Goal: Task Accomplishment & Management: Complete application form

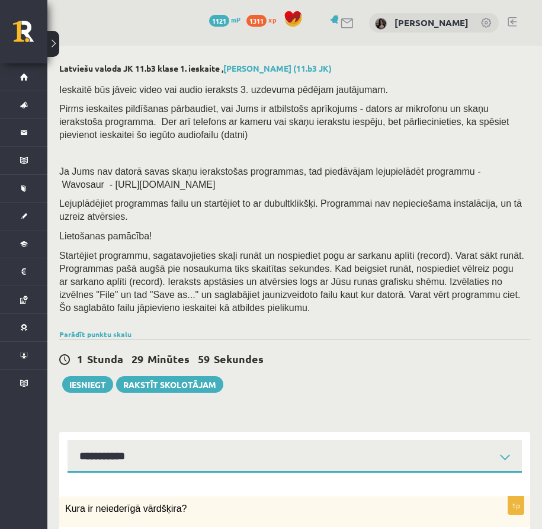
select select "**********"
click at [329, 104] on span "Pirms ieskaites pildīšanas pārbaudiet, vai Jums ir atbilstošs aprīkojums - dato…" at bounding box center [283, 122] width 449 height 36
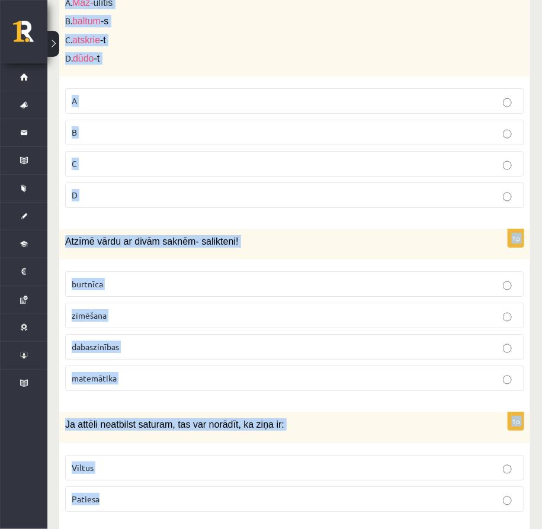
scroll to position [5697, 0]
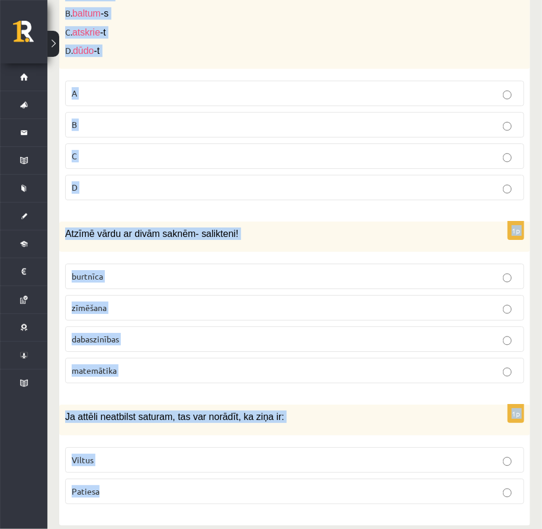
drag, startPoint x: 63, startPoint y: 250, endPoint x: 336, endPoint y: 526, distance: 387.7
copy form "Lore ip dolorsitam consectet? adipiscingeli seddoeiu tempo incididunt utlab etd…"
click at [158, 454] on p "Viltus" at bounding box center [295, 460] width 446 height 12
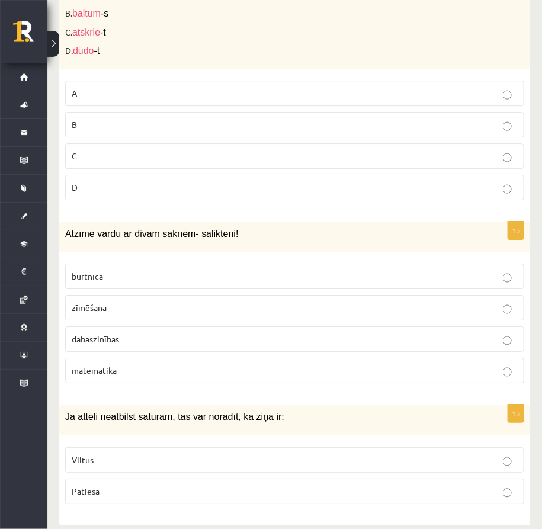
click at [169, 333] on p "dabaszinības" at bounding box center [295, 339] width 446 height 12
click at [191, 150] on p "C" at bounding box center [295, 156] width 446 height 12
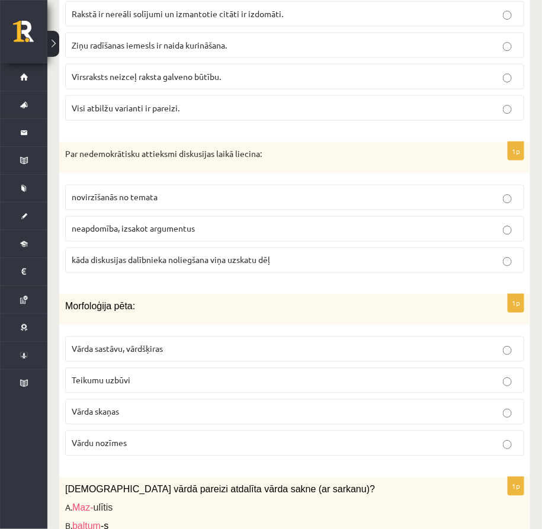
scroll to position [5177, 0]
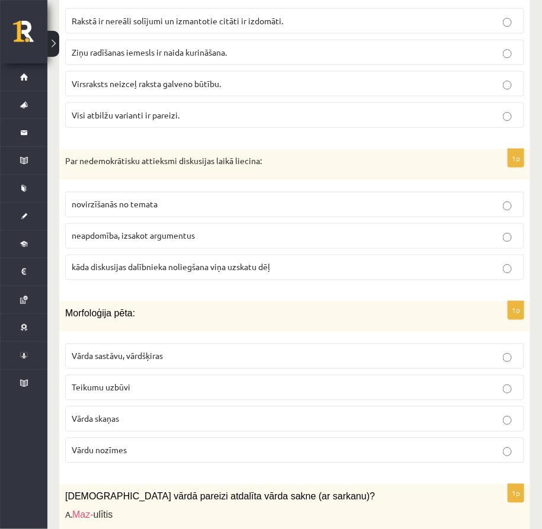
click at [494, 319] on div "1p Morfoloģija pēta: Vārda sastāvu, vārdšķiras Teikumu uzbūvi Vārda skaņas Vārd…" at bounding box center [294, 386] width 471 height 171
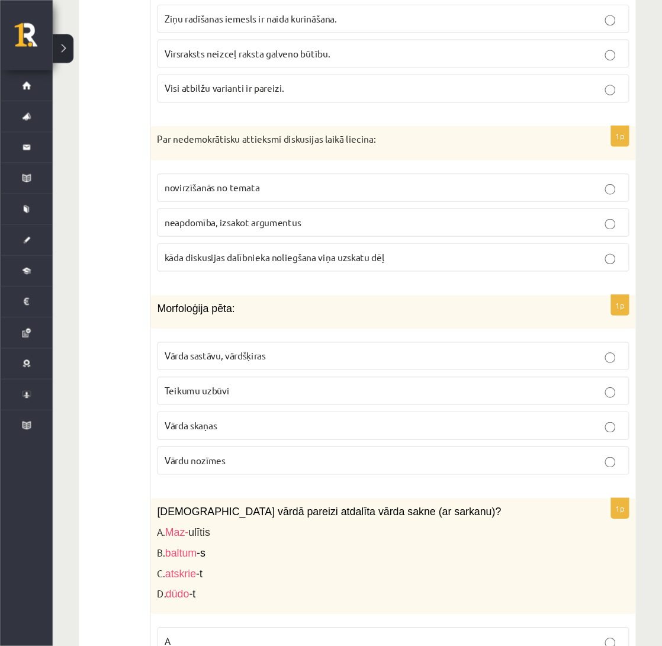
scroll to position [5178, 0]
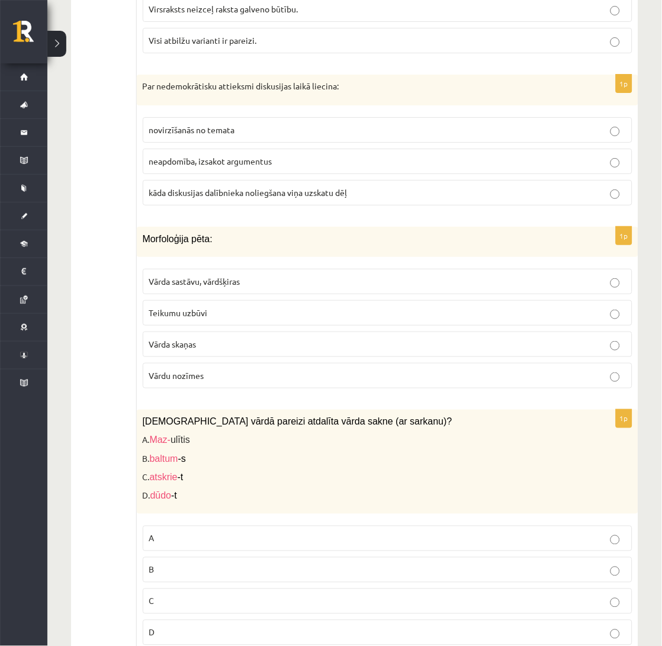
click at [341, 285] on p "Vārda sastāvu, vārdšķiras" at bounding box center [387, 281] width 477 height 12
click at [317, 191] on span "kāda diskusijas dalībnieka noliegšana viņa uzskatu dēļ" at bounding box center [248, 192] width 198 height 11
click at [342, 78] on div "Par nedemokrātisku attieksmi diskusijas laikā liecina:" at bounding box center [388, 90] width 502 height 31
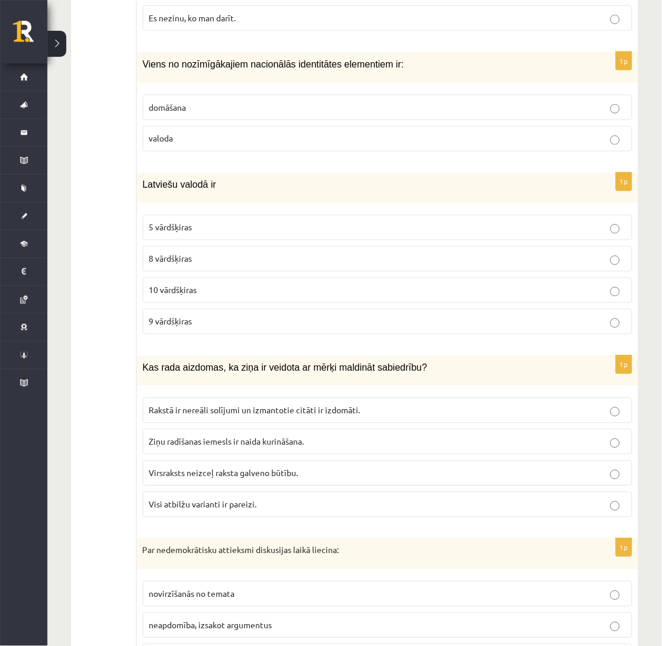
scroll to position [4678, 0]
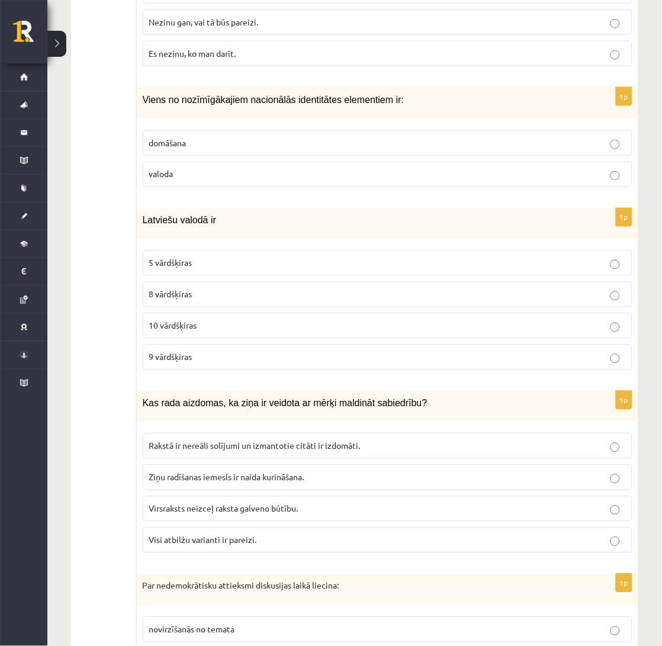
click at [250, 528] on span "Visi atbilžu varianti ir pareizi." at bounding box center [203, 540] width 108 height 11
click at [245, 353] on p "9 vārdšķiras" at bounding box center [387, 357] width 477 height 12
click at [256, 172] on p "valoda" at bounding box center [387, 174] width 477 height 12
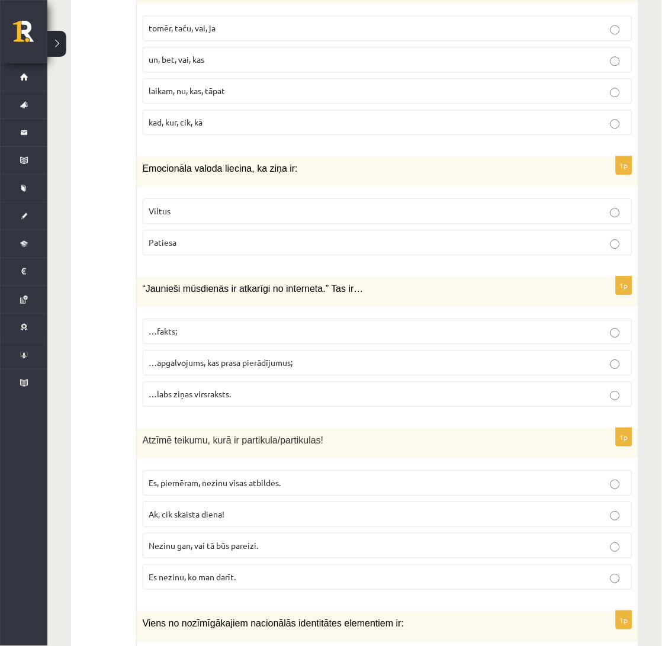
scroll to position [4152, 0]
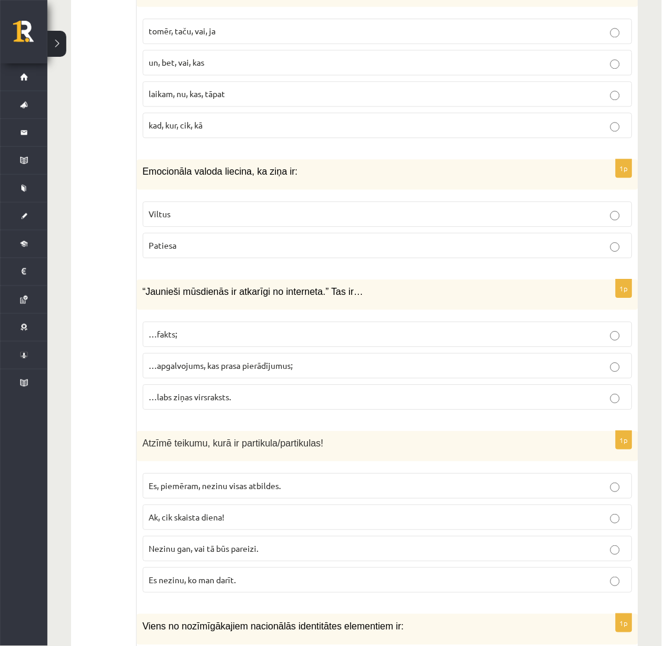
click at [276, 528] on p "Nezinu gan, vai tā būs pareizi." at bounding box center [387, 548] width 477 height 12
click at [270, 441] on span "Atzīmē teikumu, kurā ir partikula/partikulas!" at bounding box center [233, 443] width 181 height 10
click at [262, 353] on label "…apgalvojums, kas prasa pierādījumus;" at bounding box center [388, 365] width 490 height 25
click at [244, 210] on p "Viltus" at bounding box center [387, 214] width 477 height 12
click at [246, 175] on div "Emocionāla valoda liecina, ka ziņa ir:" at bounding box center [388, 174] width 502 height 30
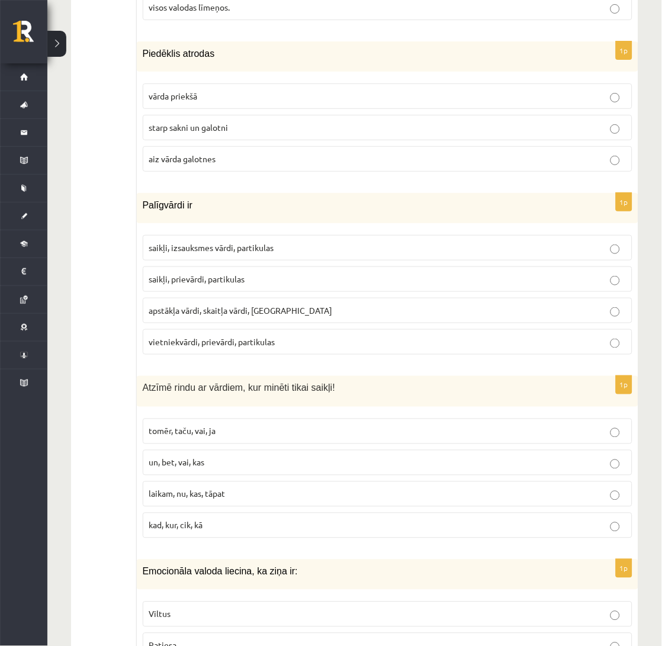
scroll to position [3731, 0]
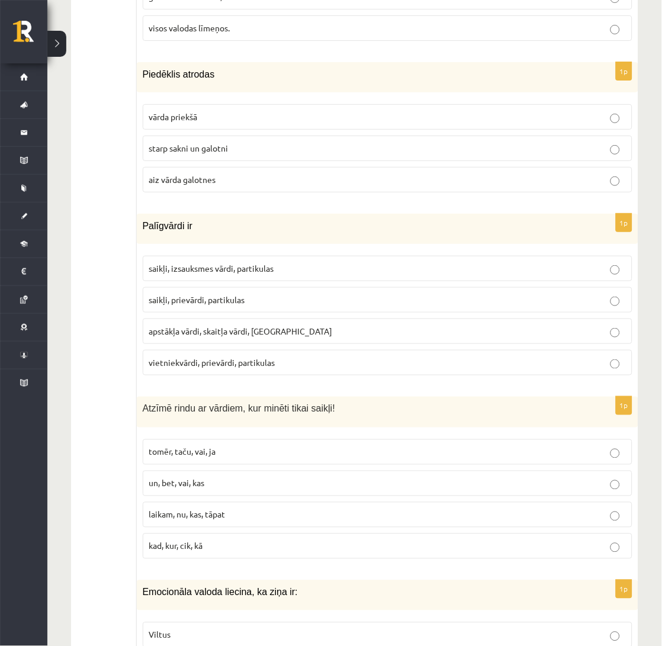
click at [271, 446] on p "tomēr, taču, vai, ja" at bounding box center [387, 452] width 477 height 12
click at [294, 356] on p "vietniekvārdi, prievārdi, partikulas" at bounding box center [387, 362] width 477 height 12
click at [329, 227] on p "Palīgvārdi ir" at bounding box center [358, 226] width 430 height 12
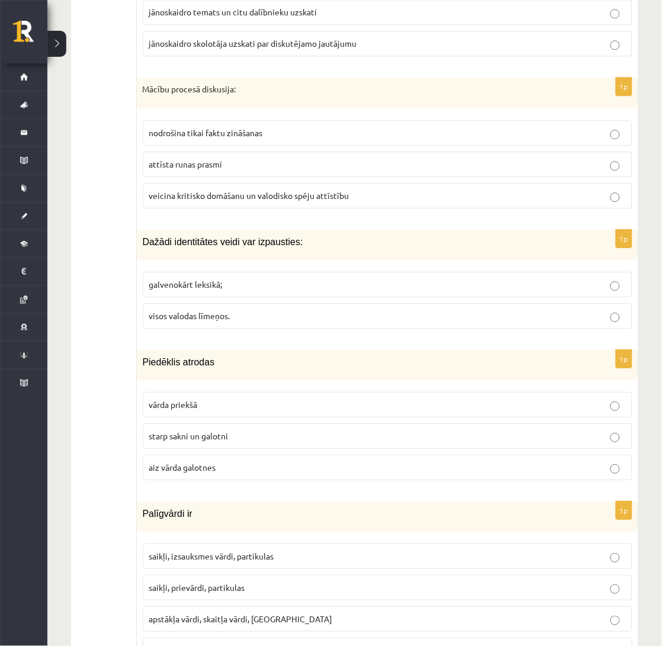
scroll to position [3441, 0]
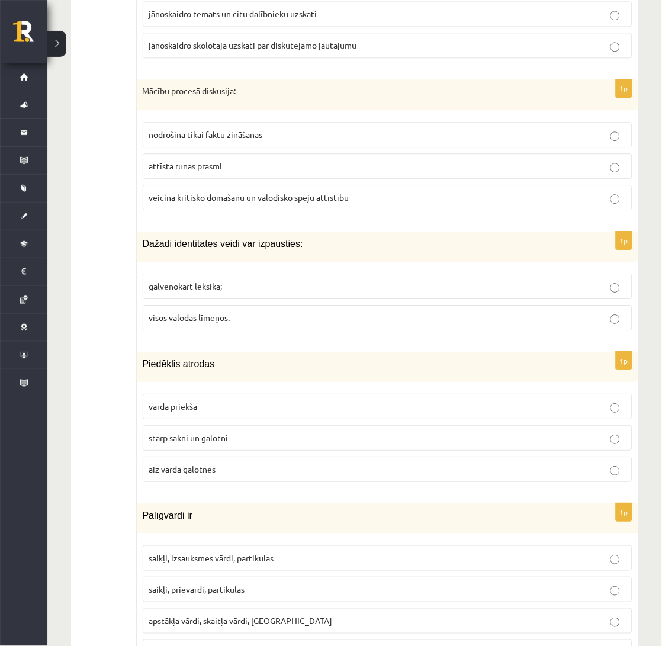
click at [250, 438] on p "starp sakni un galotni" at bounding box center [387, 438] width 477 height 12
click at [246, 311] on p "visos valodas līmeņos." at bounding box center [387, 317] width 477 height 12
click at [277, 242] on span "Dažādi identitātes veidi var izpausties:" at bounding box center [223, 244] width 160 height 10
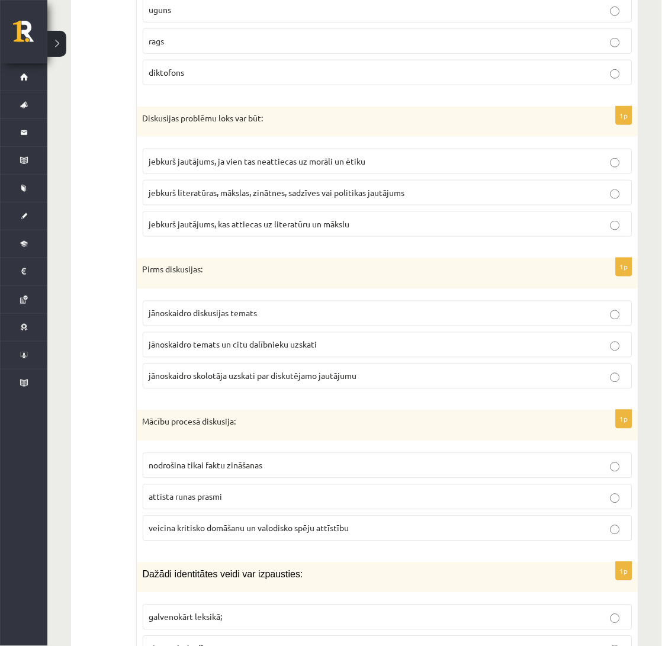
scroll to position [3099, 0]
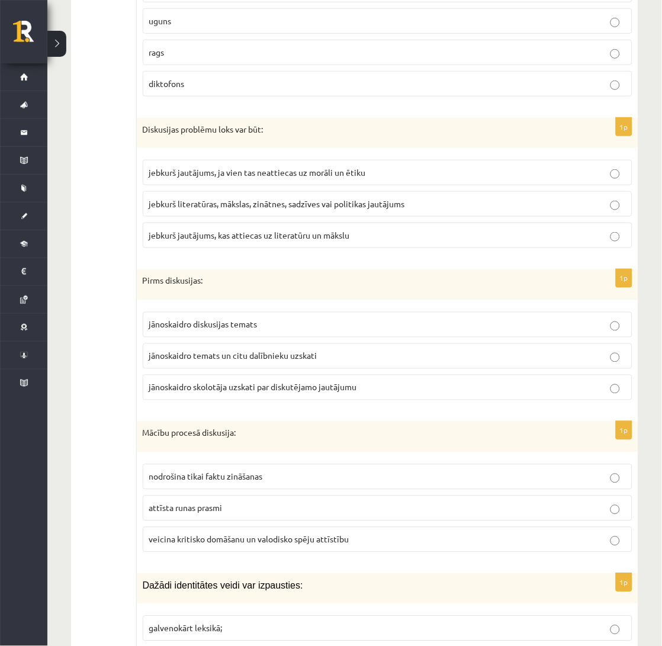
click at [291, 528] on span "veicina kritisko domāšanu un valodisko spēju attīstību" at bounding box center [249, 539] width 200 height 11
click at [287, 351] on span "jānoskaidro temats un citu dalībnieku uzskati" at bounding box center [233, 356] width 168 height 11
click at [322, 269] on div "Pirms diskusijas:" at bounding box center [388, 284] width 502 height 31
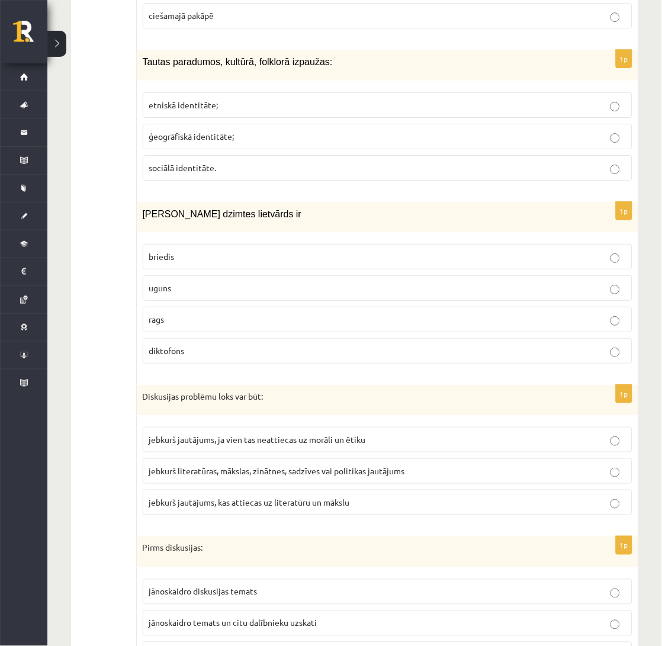
scroll to position [2783, 0]
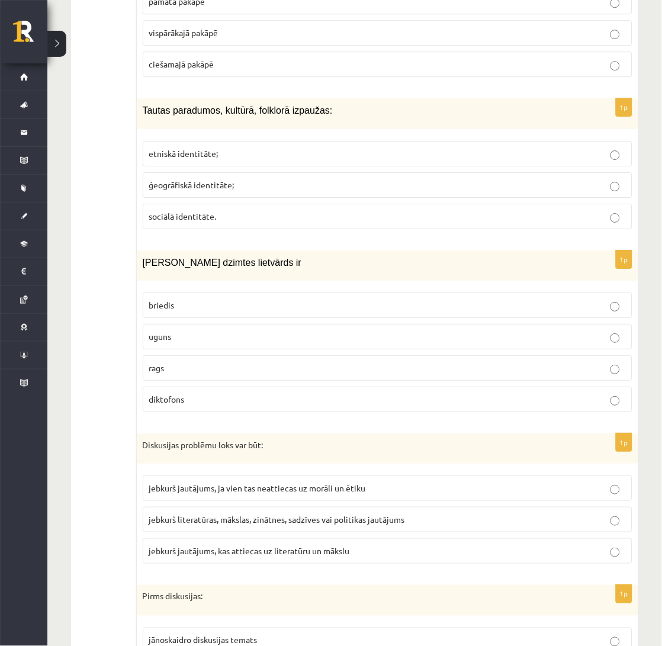
click at [333, 514] on span "jebkurš literatūras, mākslas, zinātnes, sadzīves vai politikas jautājums" at bounding box center [277, 519] width 256 height 11
click at [306, 330] on p "uguns" at bounding box center [387, 336] width 477 height 12
click at [350, 147] on p "etniskā identitāte;" at bounding box center [387, 153] width 477 height 12
click at [351, 104] on p "Tautas paradumos, kultūrā, folklorā izpaužas:" at bounding box center [358, 110] width 430 height 12
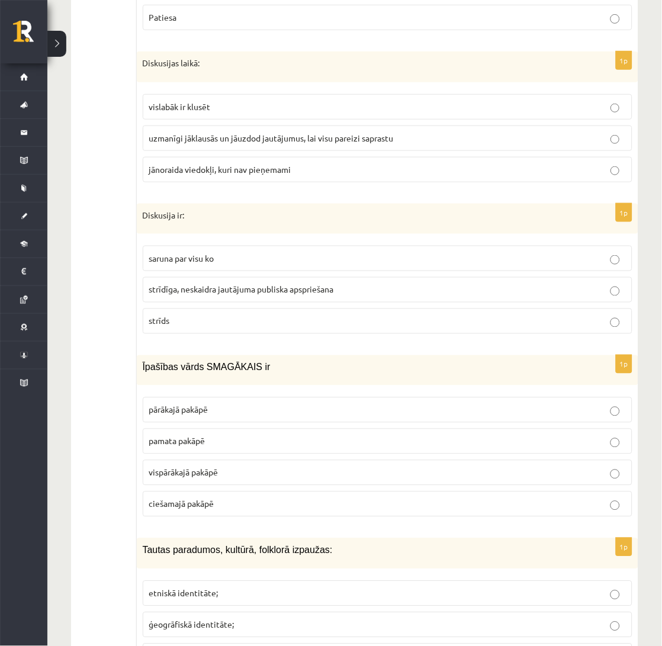
scroll to position [2336, 0]
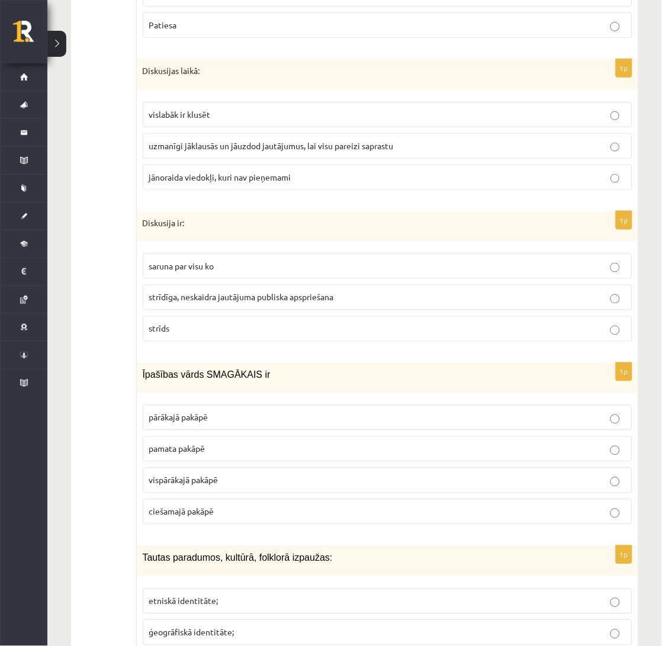
click at [205, 475] on span "vispārākajā pakāpē" at bounding box center [183, 480] width 69 height 11
click at [276, 285] on label "strīdīga, neskaidra jautājuma publiska apspriešana" at bounding box center [388, 297] width 490 height 25
click at [275, 211] on div "Diskusija ir:" at bounding box center [388, 226] width 502 height 31
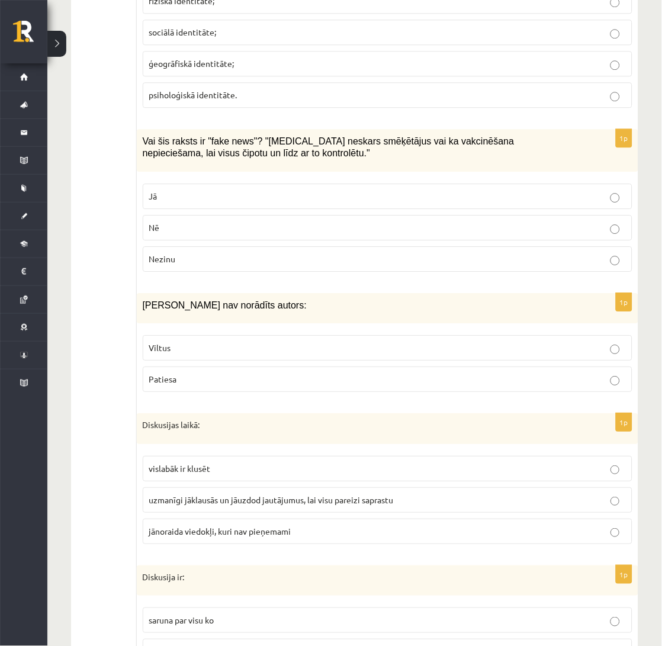
scroll to position [1968, 0]
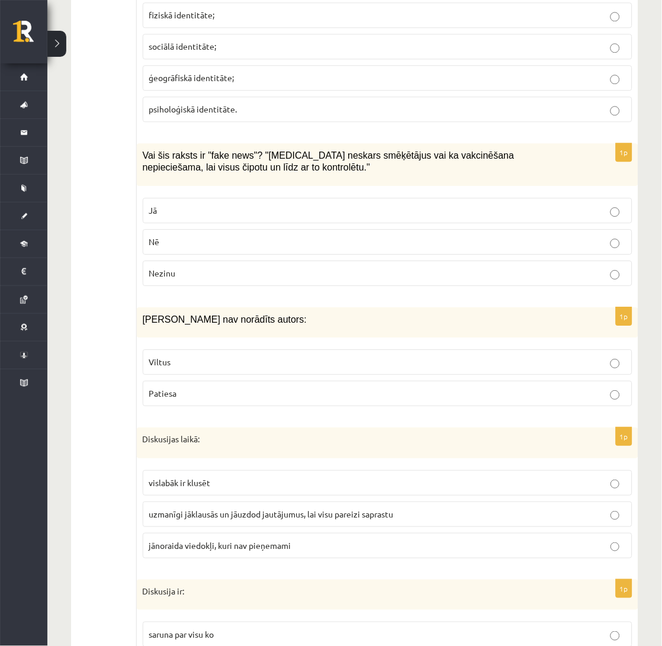
click at [316, 356] on p "Viltus" at bounding box center [387, 362] width 477 height 12
click at [199, 509] on span "uzmanīgi jāklausās un jāuzdod jautājumus, lai visu pareizi saprastu" at bounding box center [271, 514] width 245 height 11
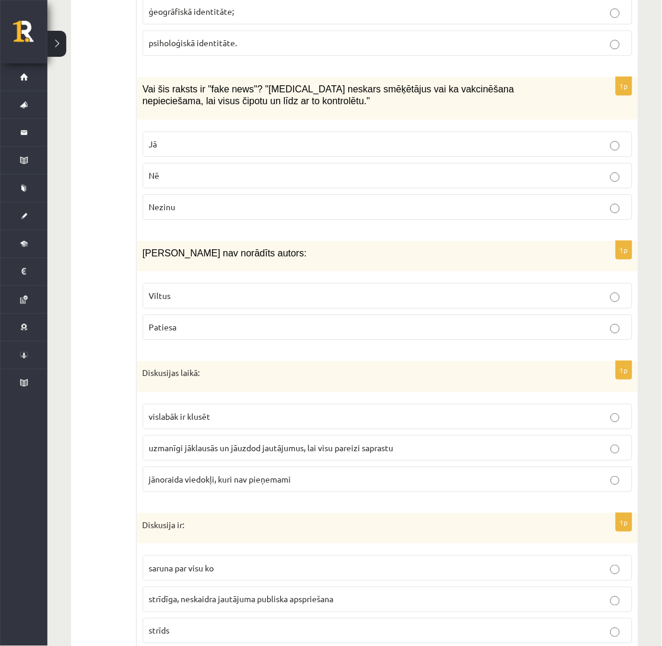
scroll to position [2073, 0]
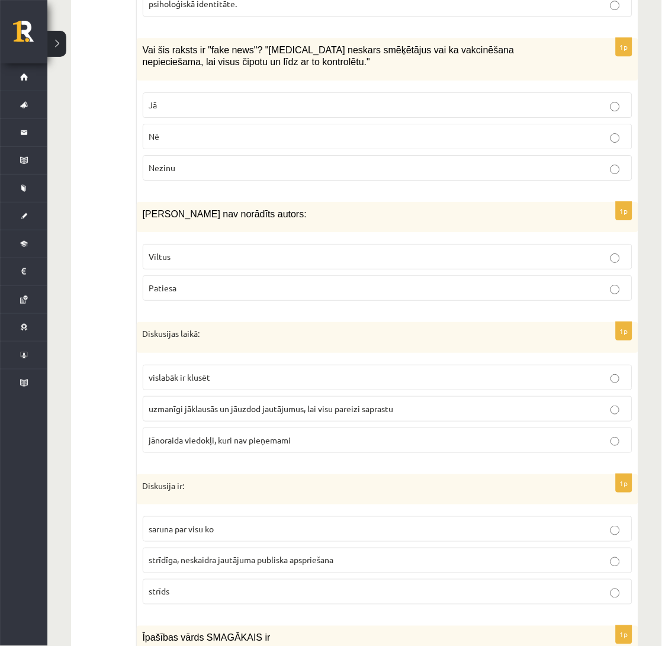
click at [258, 208] on p "[PERSON_NAME] nav norādīts autors:" at bounding box center [358, 214] width 430 height 12
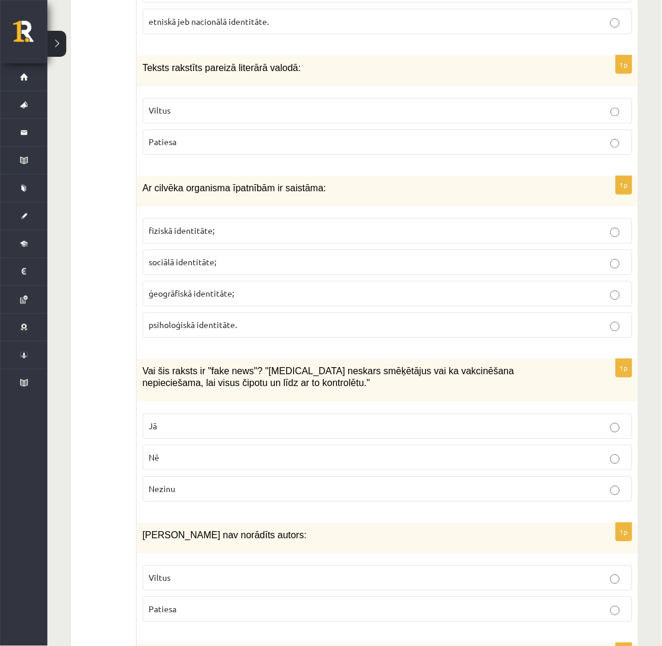
scroll to position [1731, 0]
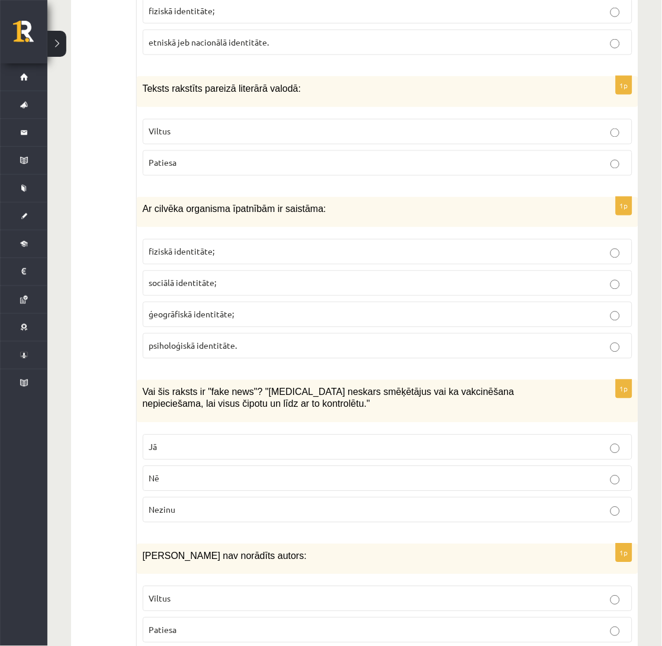
click at [233, 441] on p "Jā" at bounding box center [387, 447] width 477 height 12
click at [282, 318] on fieldset "fiziskā identitāte; sociālā identitāte; ģeogrāfiskā identitāte; psiholoģiskā id…" at bounding box center [388, 297] width 490 height 129
click at [279, 311] on p "ģeogrāfiskā identitāte;" at bounding box center [387, 314] width 477 height 12
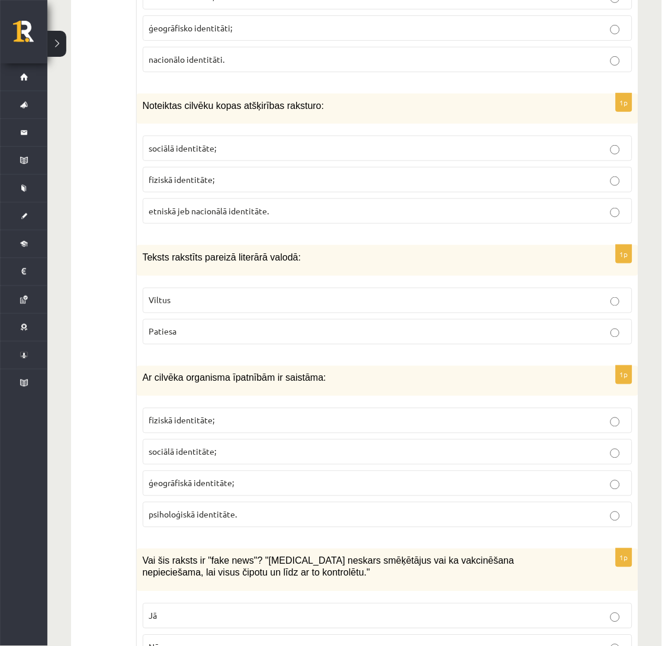
scroll to position [1520, 0]
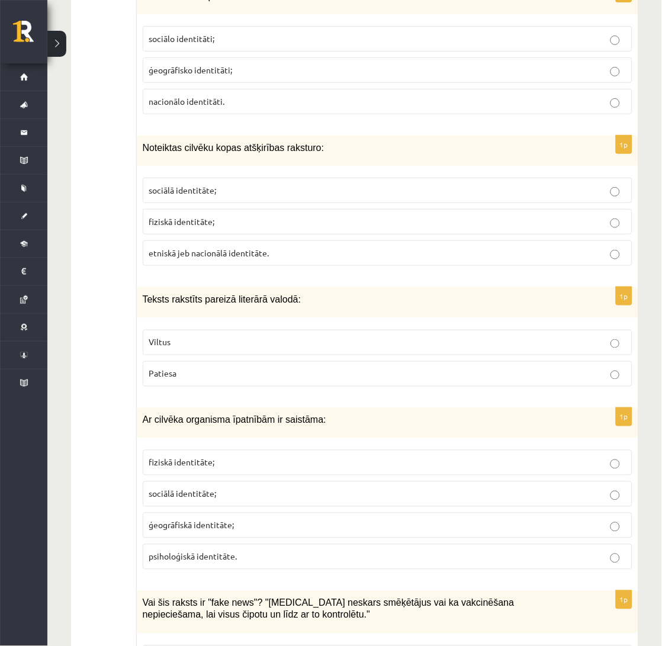
click at [189, 450] on label "fiziskā identitāte;" at bounding box center [388, 462] width 490 height 25
click at [179, 416] on div "Ar cilvēka organisma īpatnībām ir saistāma:" at bounding box center [388, 423] width 502 height 30
click at [215, 369] on p "Patiesa" at bounding box center [387, 374] width 477 height 12
click at [250, 247] on span "etniskā jeb nacionālā identitāte." at bounding box center [209, 252] width 120 height 11
click at [252, 184] on p "sociālā identitāte;" at bounding box center [387, 190] width 477 height 12
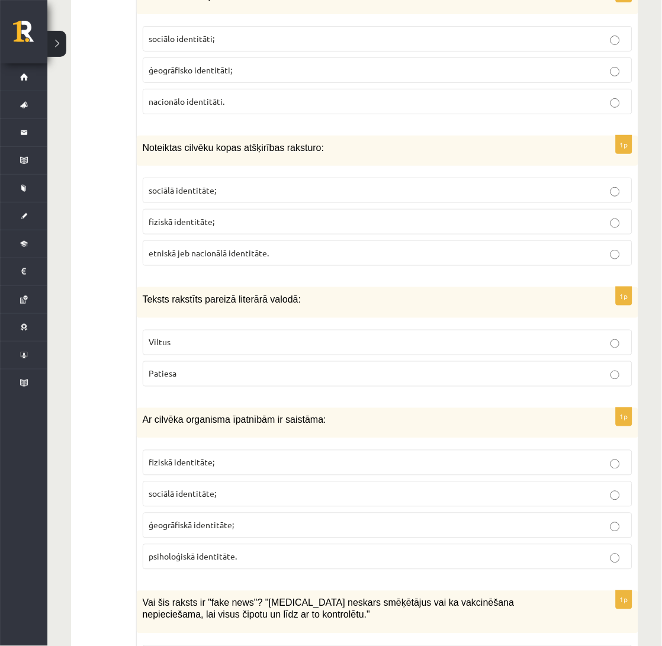
click at [272, 150] on div "Noteiktas cilvēku kopas atšķirības raksturo:" at bounding box center [388, 151] width 502 height 30
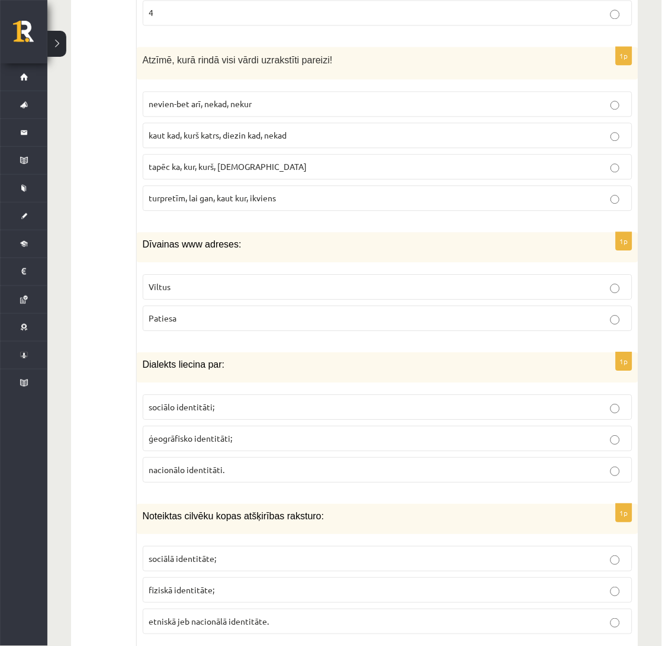
scroll to position [1126, 0]
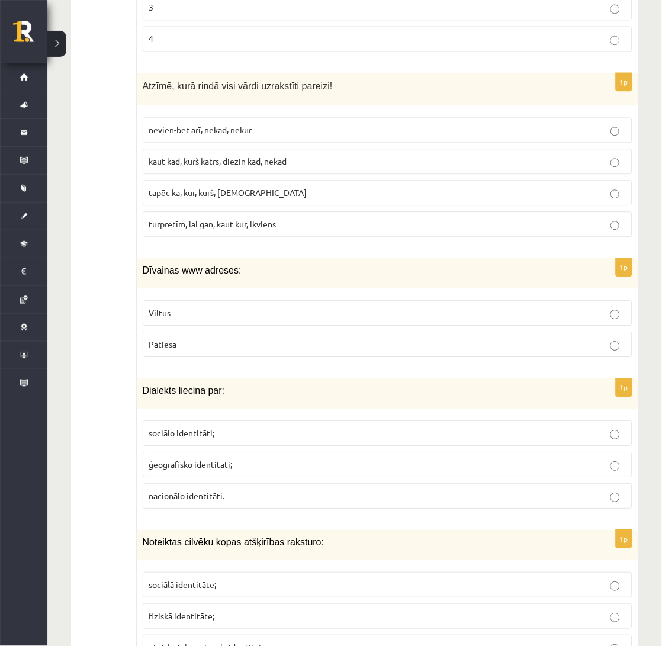
click at [198, 452] on label "ģeogrāfisko identitāti;" at bounding box center [388, 464] width 490 height 25
click at [222, 307] on p "Viltus" at bounding box center [387, 313] width 477 height 12
click at [252, 218] on span "turpretīm, lai gan, kaut kur, ikviens" at bounding box center [212, 223] width 127 height 11
click at [265, 81] on span "Atzīmē, kurā rindā visi vārdi uzrakstīti pareizi!" at bounding box center [238, 86] width 190 height 10
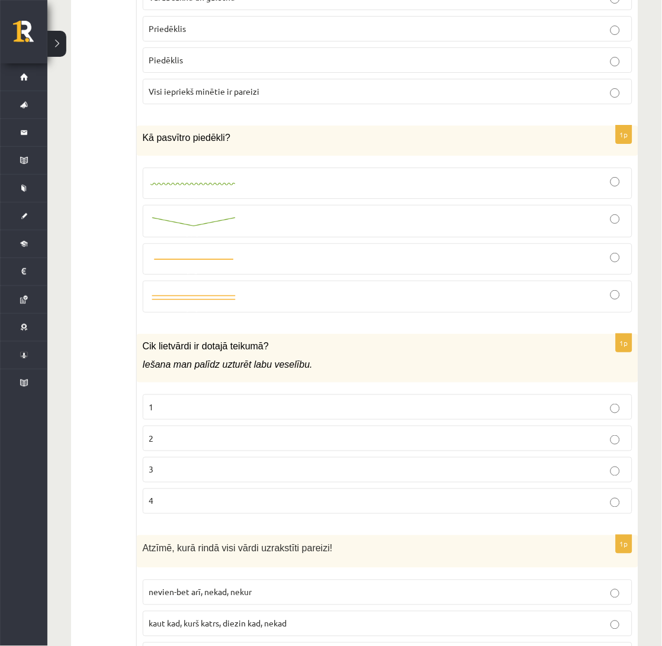
scroll to position [625, 0]
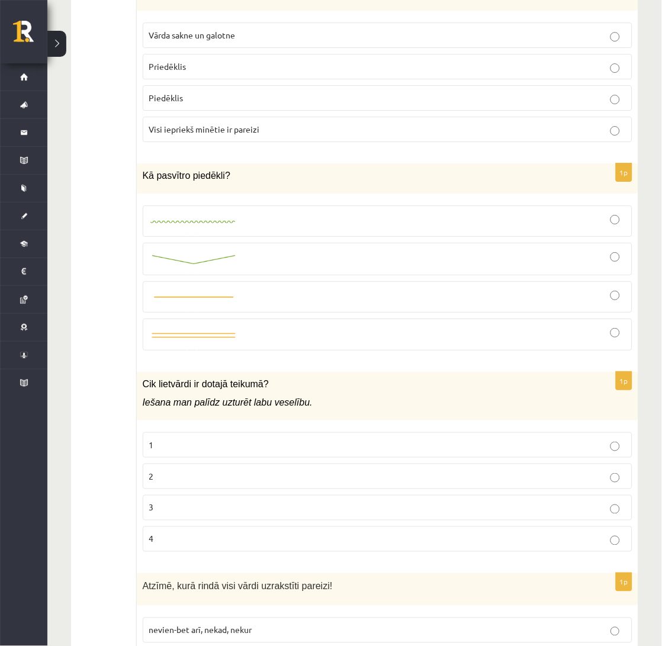
click at [205, 470] on p "2" at bounding box center [387, 476] width 477 height 12
click at [287, 212] on div at bounding box center [387, 221] width 477 height 18
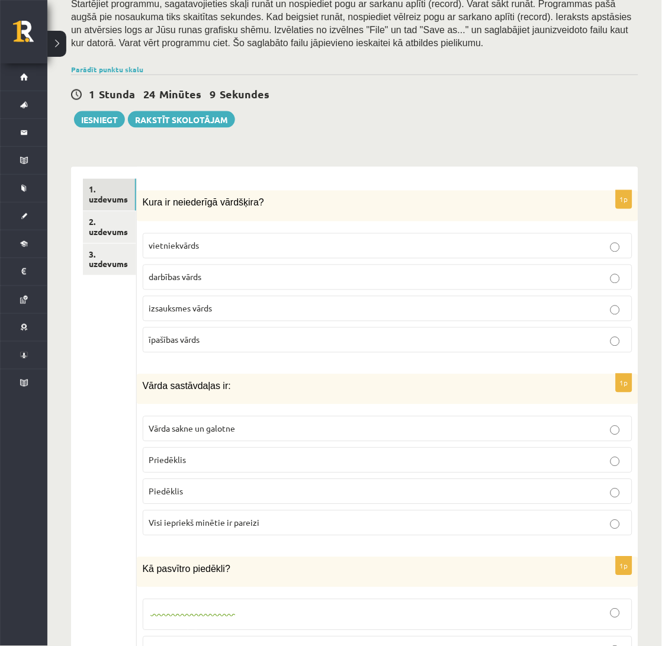
scroll to position [231, 0]
click at [221, 518] on span "Visi iepriekš minētie ir pareizi" at bounding box center [204, 523] width 111 height 11
click at [252, 303] on p "izsauksmes vārds" at bounding box center [387, 309] width 477 height 12
click at [120, 215] on link "2. uzdevums" at bounding box center [109, 228] width 53 height 32
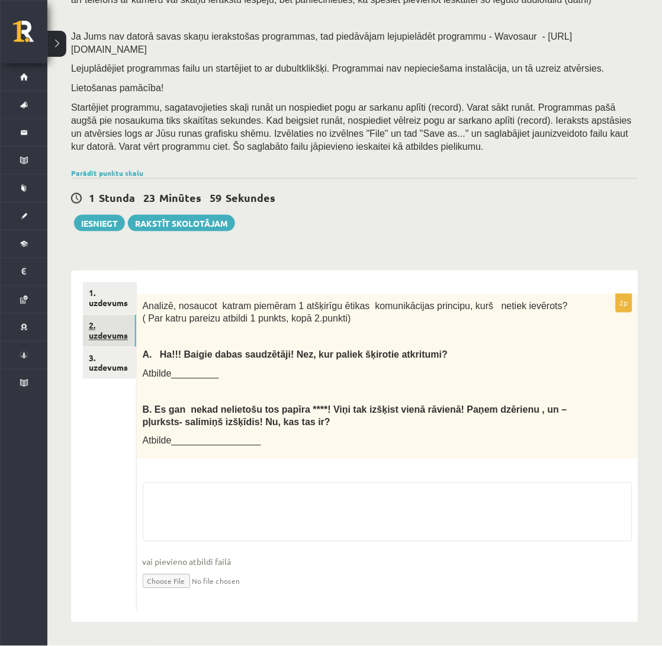
scroll to position [115, 0]
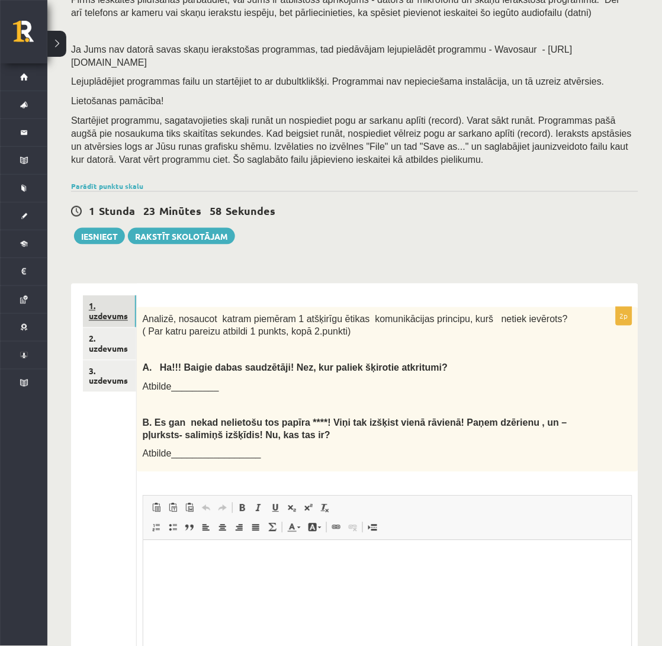
click at [97, 301] on link "1. uzdevums" at bounding box center [109, 311] width 53 height 32
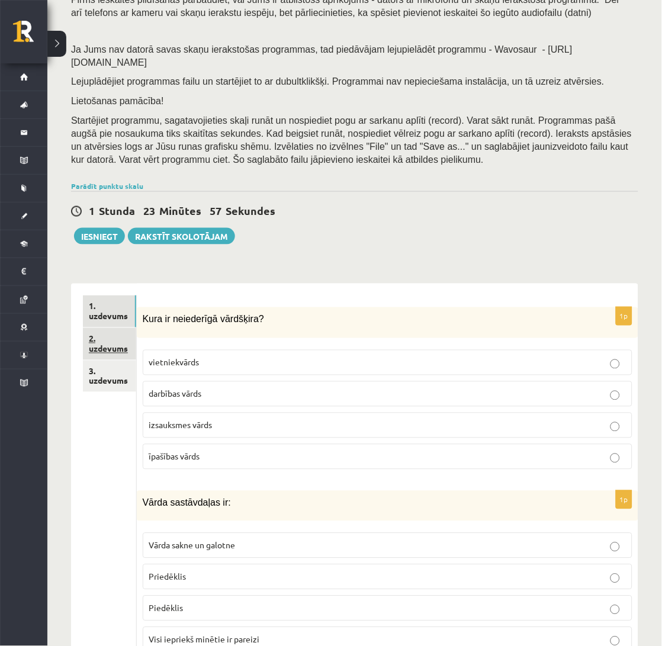
click at [104, 333] on link "2. uzdevums" at bounding box center [109, 344] width 53 height 32
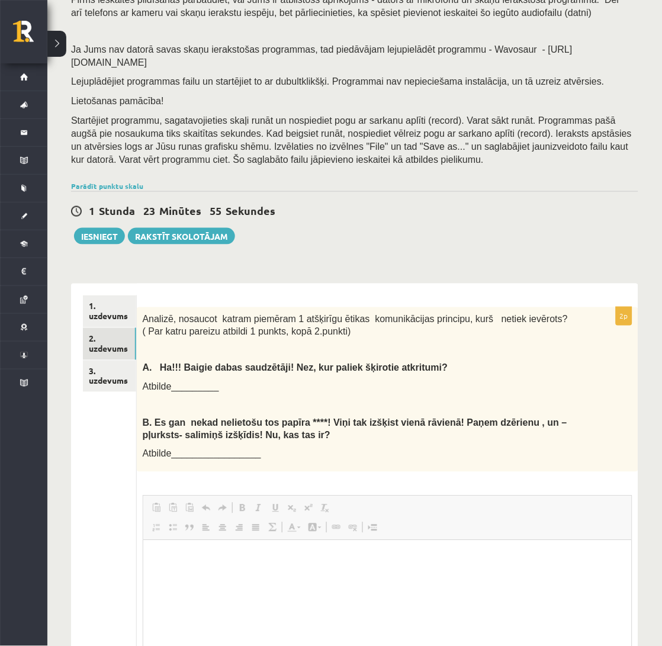
click at [285, 284] on div "2p Analizē, nosaucot katram piemēram 1 atšķirīgu ētikas komunikācijas principu,…" at bounding box center [388, 519] width 502 height 470
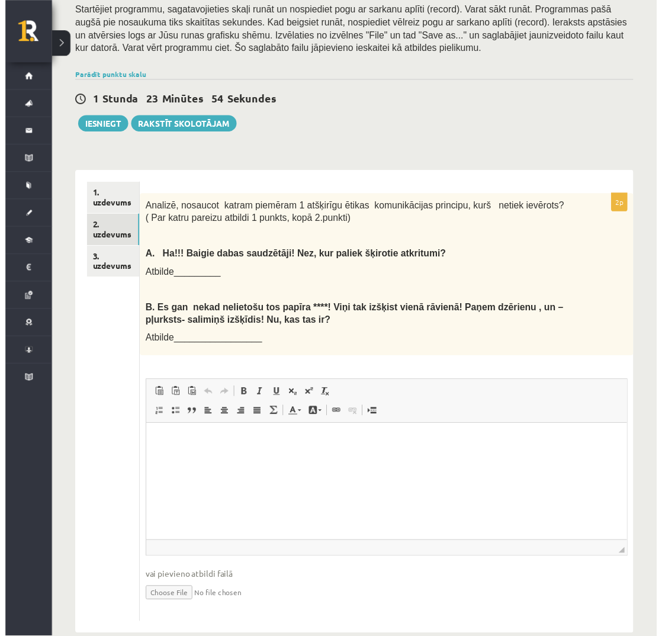
scroll to position [233, 0]
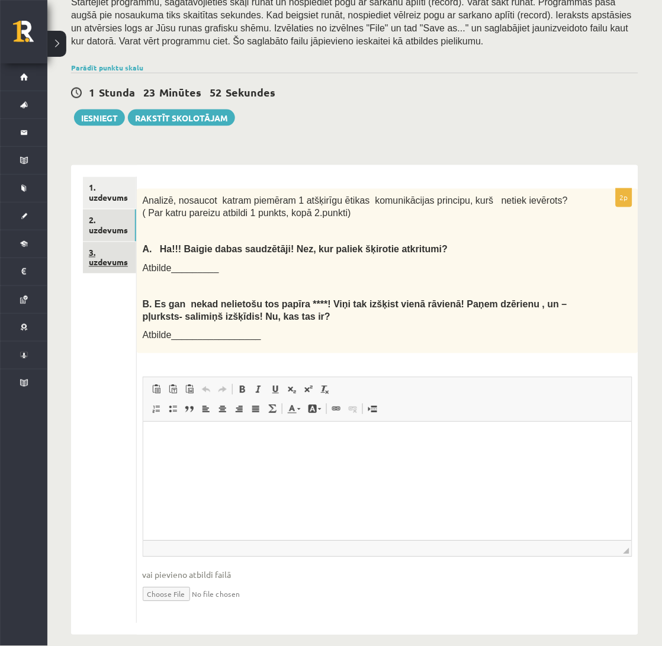
click at [118, 252] on link "3. uzdevums" at bounding box center [109, 258] width 53 height 32
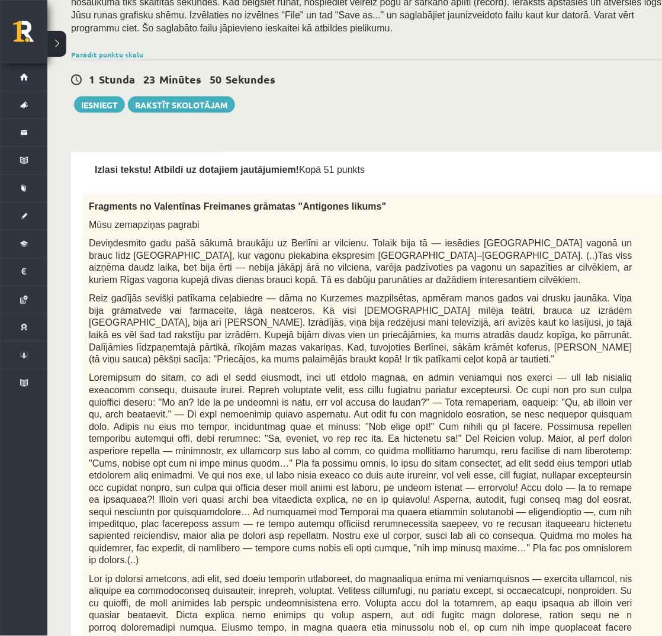
scroll to position [0, 0]
click at [302, 221] on p "Mūsu zemapziņas pagrabi" at bounding box center [361, 225] width 544 height 12
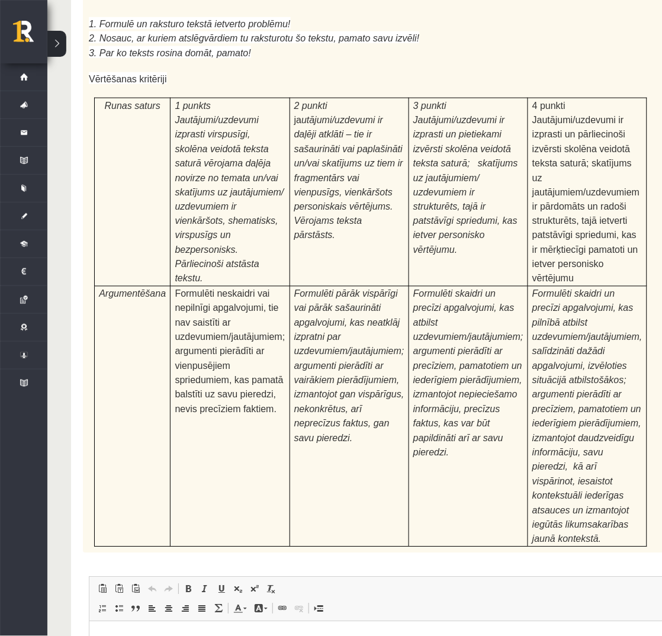
scroll to position [3527, 0]
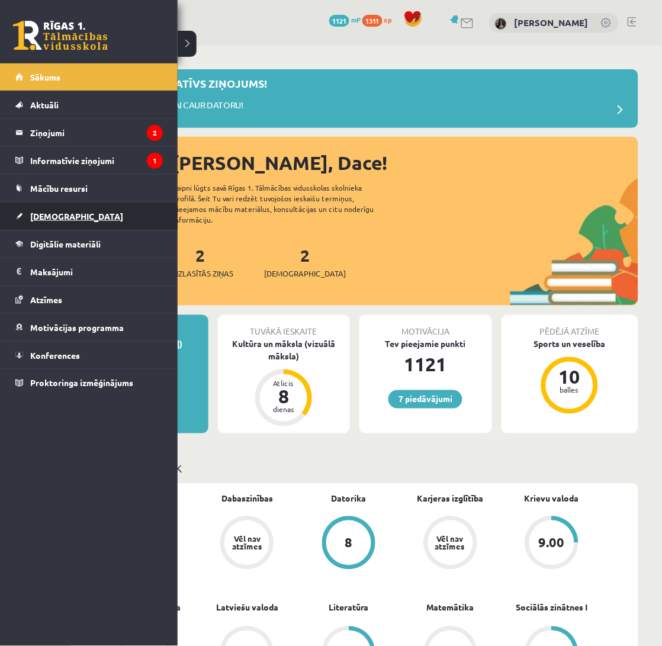
click at [85, 203] on link "[DEMOGRAPHIC_DATA]" at bounding box center [88, 215] width 147 height 27
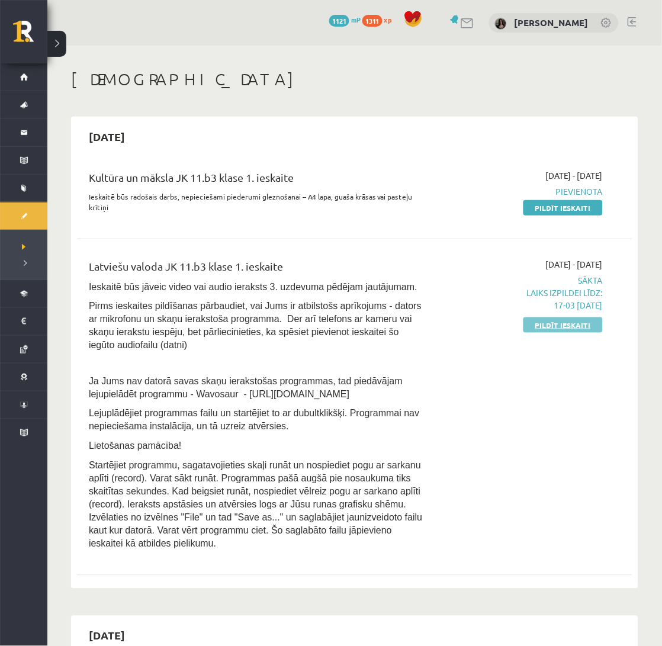
click at [541, 318] on link "Pildīt ieskaiti" at bounding box center [562, 324] width 79 height 15
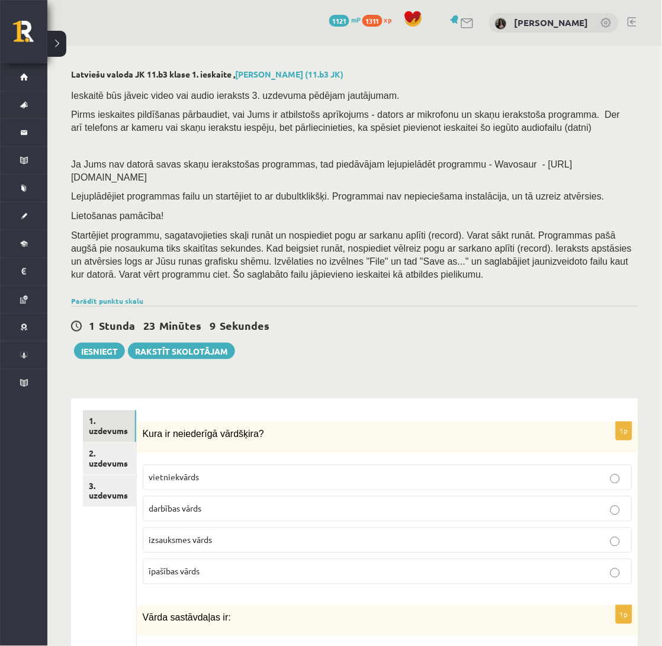
click at [359, 306] on div "1 Stunda 23 Minūtes 9 Sekundes Iesniegt Rakstīt skolotājam" at bounding box center [354, 332] width 567 height 53
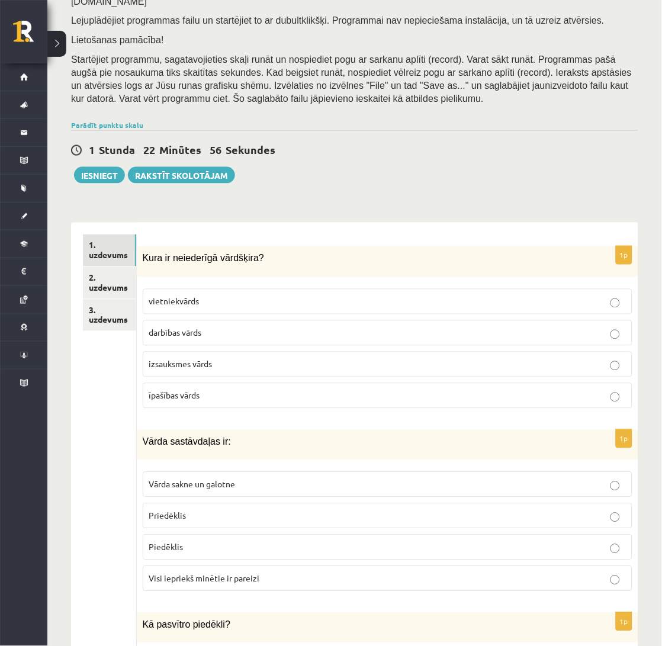
scroll to position [163, 0]
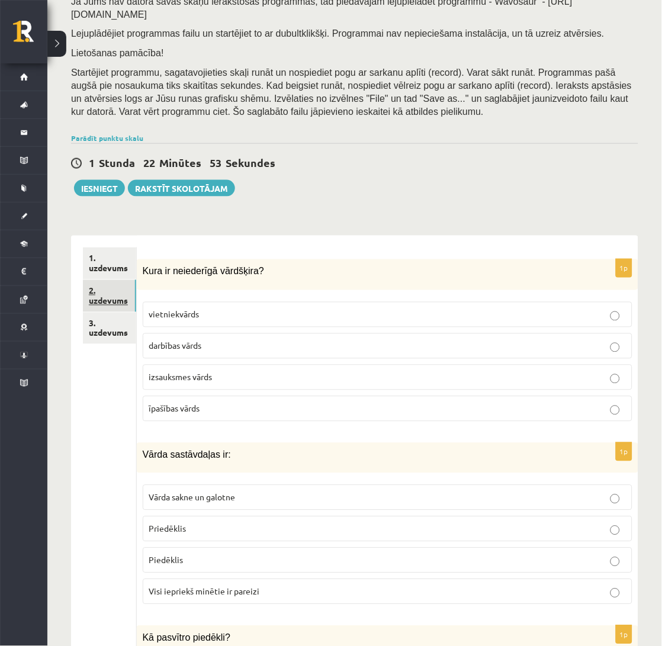
click at [123, 280] on link "2. uzdevums" at bounding box center [109, 296] width 53 height 32
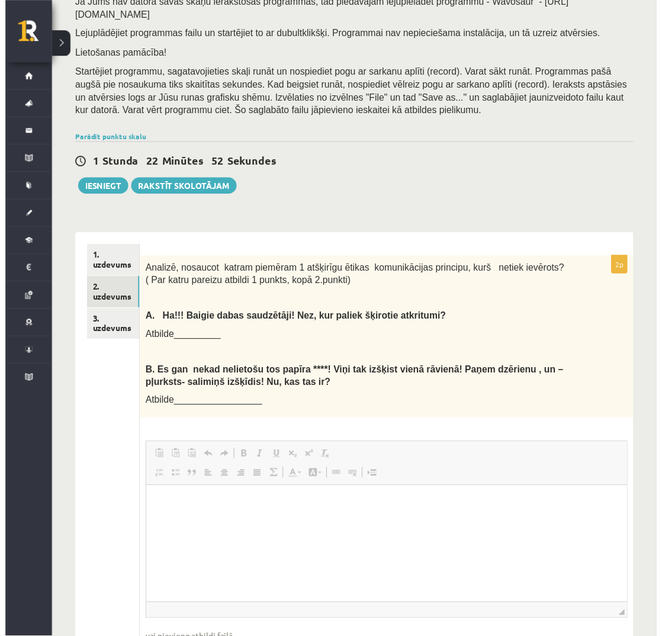
scroll to position [0, 0]
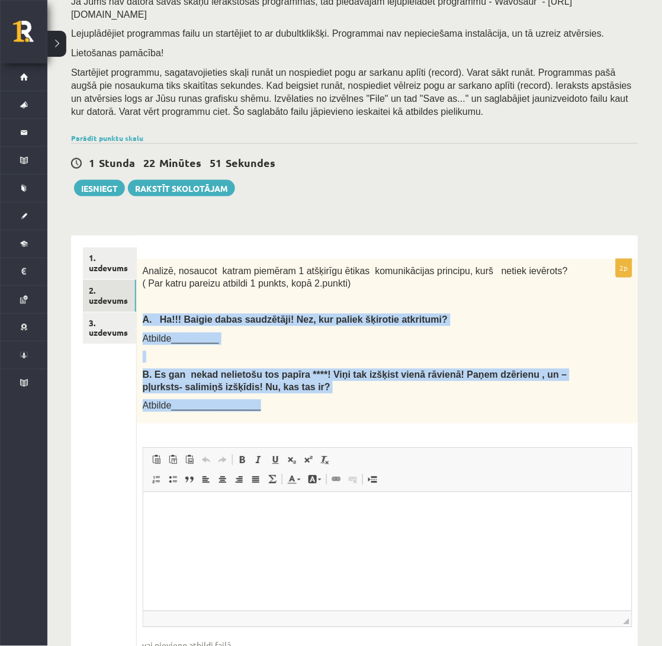
drag, startPoint x: 140, startPoint y: 305, endPoint x: 369, endPoint y: 387, distance: 243.5
click at [369, 387] on div "Analizē, nosaucot katram piemēram 1 atšķirīgu ētikas komunikācijas principu, ku…" at bounding box center [388, 341] width 502 height 165
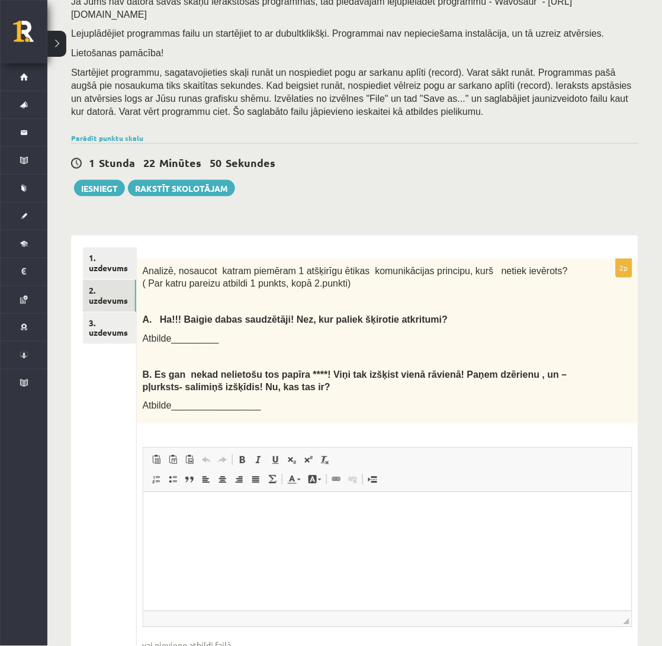
drag, startPoint x: 180, startPoint y: 290, endPoint x: 160, endPoint y: 277, distance: 24.3
click at [179, 296] on p at bounding box center [358, 302] width 430 height 12
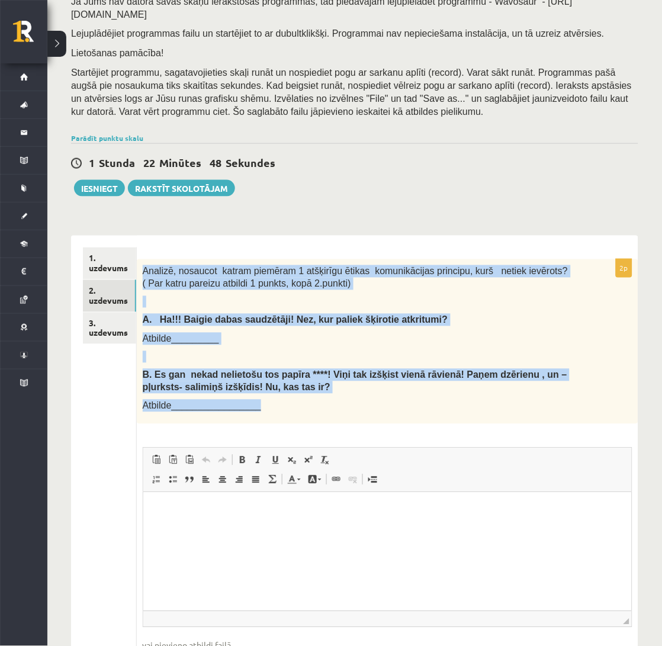
drag, startPoint x: 140, startPoint y: 253, endPoint x: 312, endPoint y: 406, distance: 229.8
click at [312, 406] on div "Analizē, nosaucot katram piemēram 1 atšķirīgu ētikas komunikācijas principu, ku…" at bounding box center [388, 341] width 502 height 165
copy div "Analizē, nosaucot katram piemēram 1 atšķirīgu ētikas komunikācijas principu, ku…"
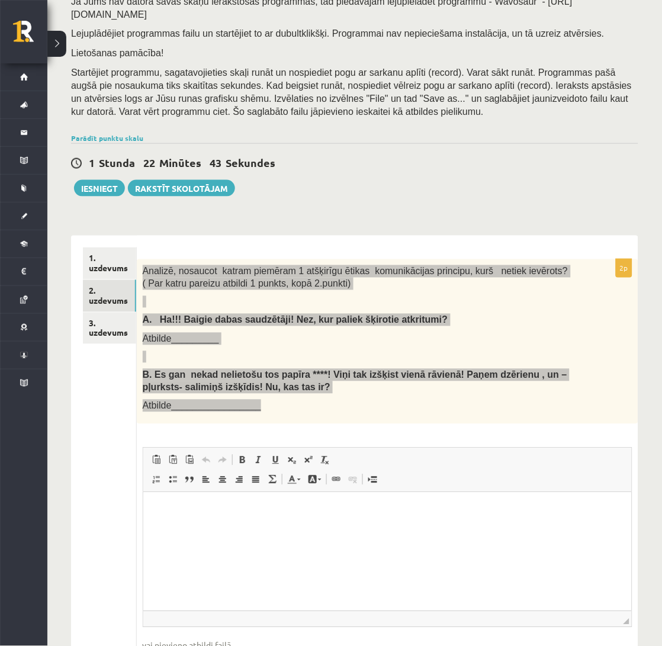
click at [297, 528] on html at bounding box center [387, 510] width 488 height 36
click at [250, 515] on p "**" at bounding box center [387, 510] width 465 height 12
click at [277, 528] on p "**********" at bounding box center [387, 530] width 465 height 12
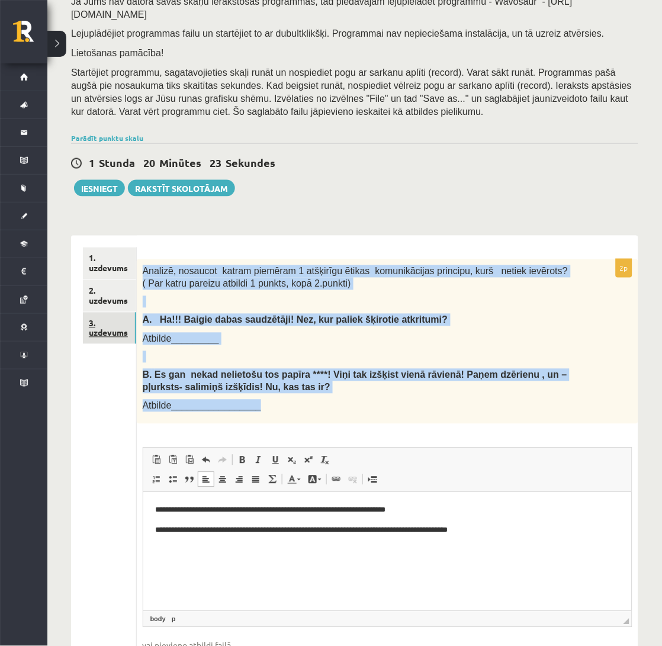
click at [111, 323] on link "3. uzdevums" at bounding box center [109, 329] width 53 height 32
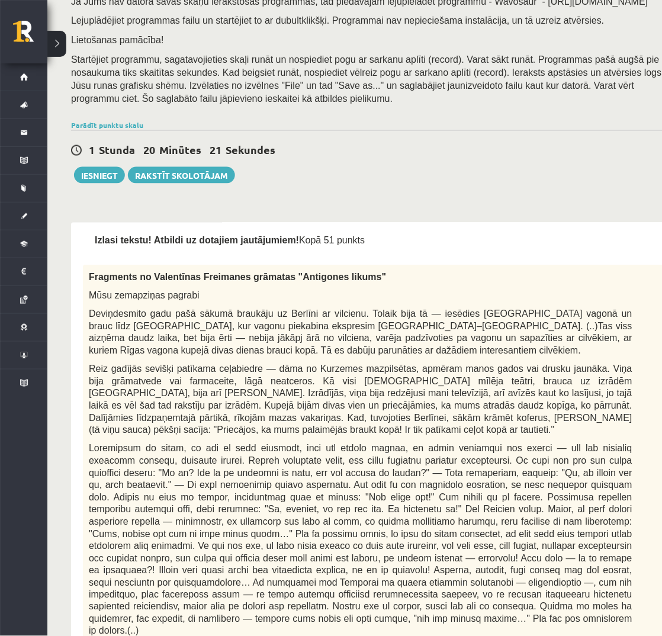
click at [261, 282] on span "Fragments no Valentīnas Freimanes grāmatas "Antigones likums"" at bounding box center [237, 277] width 297 height 10
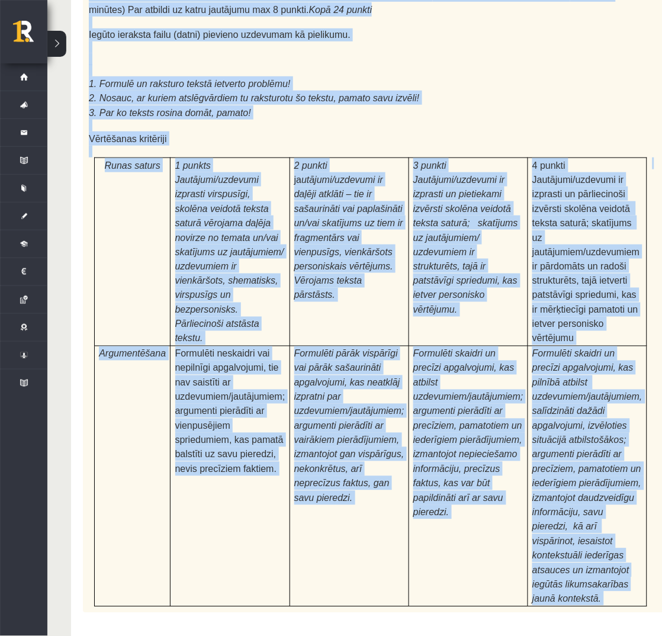
scroll to position [3527, 0]
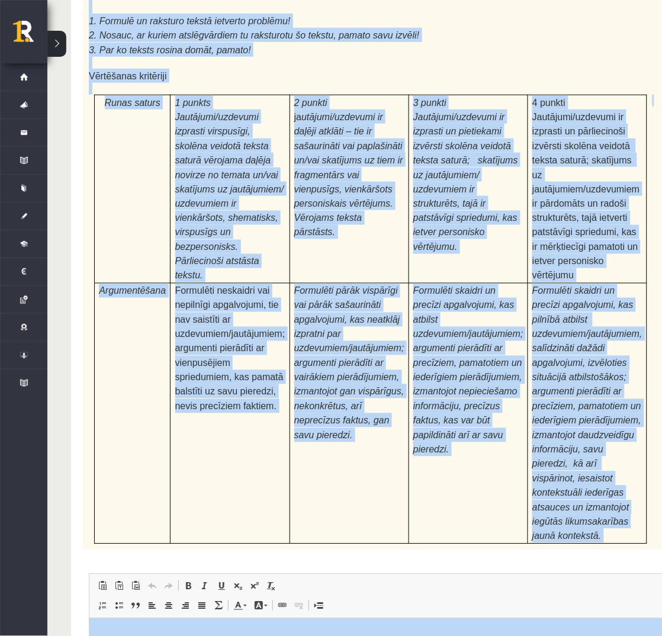
drag, startPoint x: 91, startPoint y: 185, endPoint x: 412, endPoint y: 642, distance: 558.2
copy form "Izlasi tekstu! Atbildi uz dotajiem jautājumiem! Kopā 51 punkts 0p Fragments no …"
click at [465, 283] on td "Formulēti skaidri un precīzi apgalvojumi, kas atbilst uzdevumiem/jautājumiem; a…" at bounding box center [468, 413] width 119 height 261
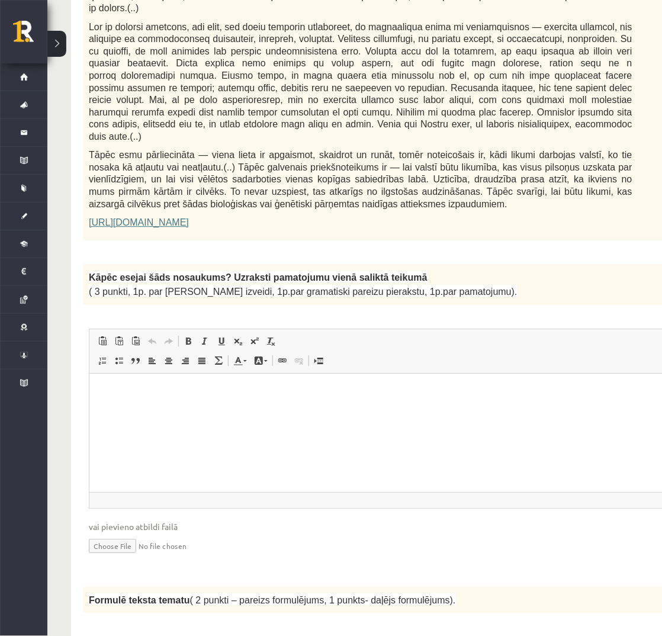
scroll to position [789, 0]
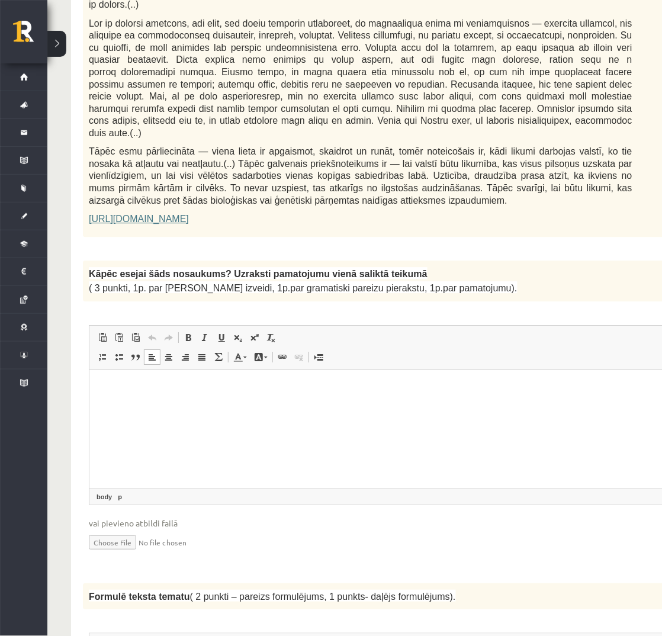
click at [249, 382] on p "Editor, wiswyg-editor-user-answer-47433844509100" at bounding box center [390, 388] width 578 height 12
click at [400, 391] on p "Editor, wiswyg-editor-user-answer-47433844509100" at bounding box center [390, 388] width 578 height 12
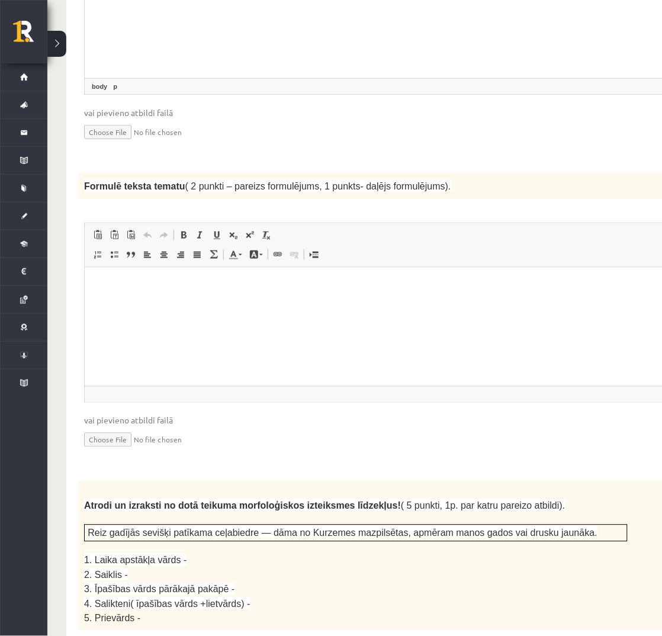
scroll to position [1223, 5]
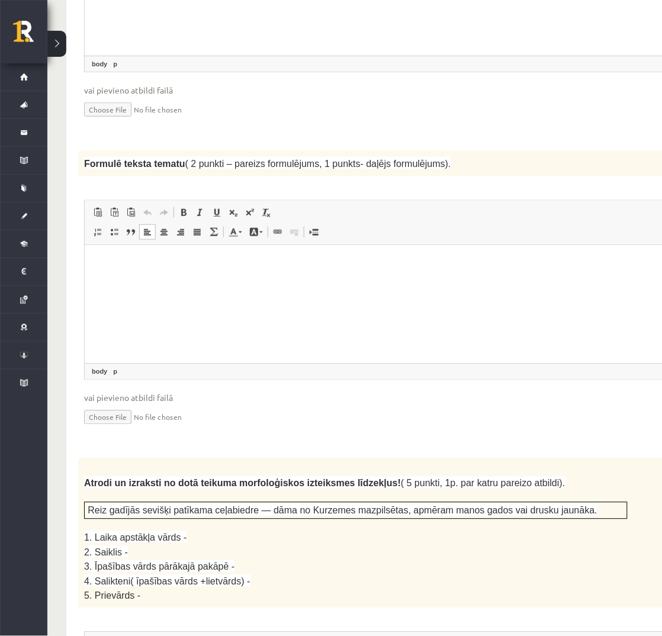
click at [524, 281] on html at bounding box center [385, 263] width 602 height 36
click at [510, 381] on div "**********" at bounding box center [385, 298] width 615 height 296
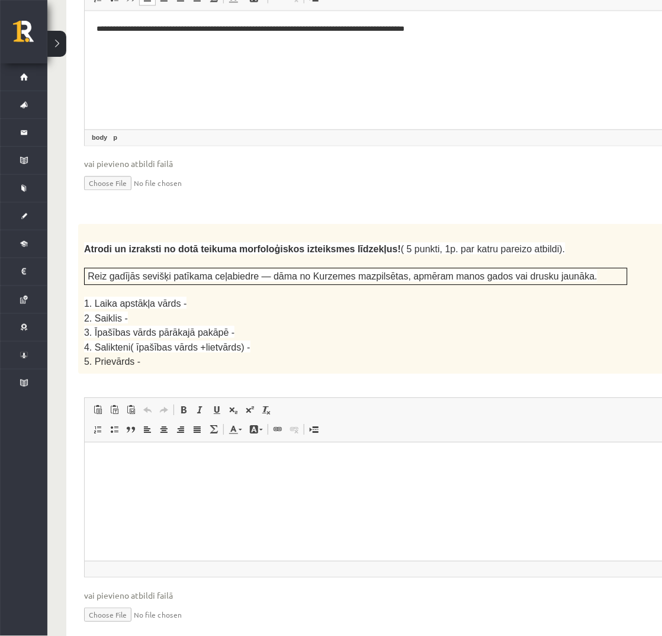
scroll to position [1460, 5]
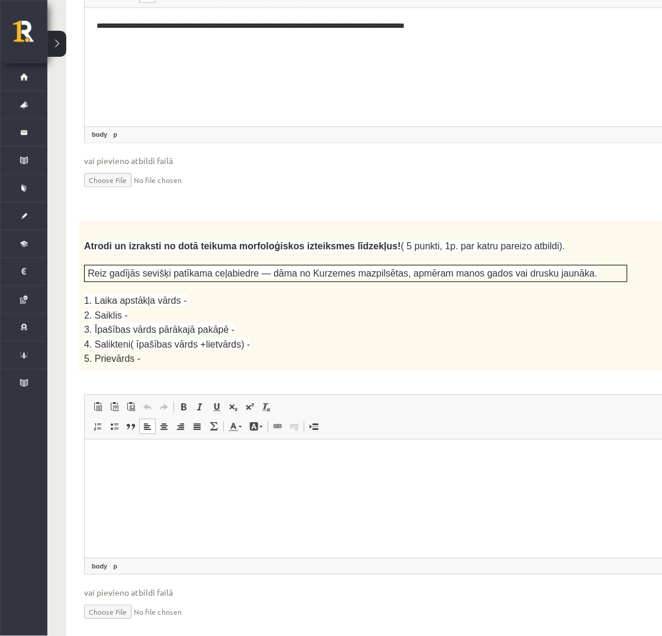
click at [176, 464] on html at bounding box center [385, 457] width 602 height 36
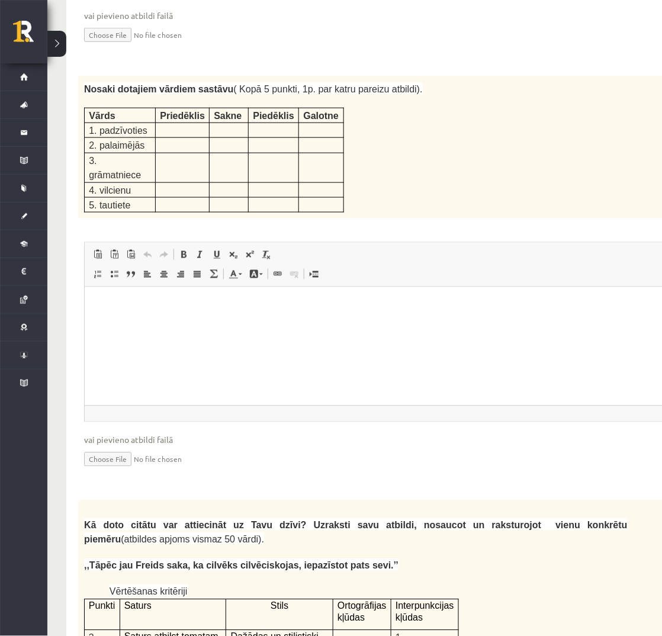
scroll to position [2058, 5]
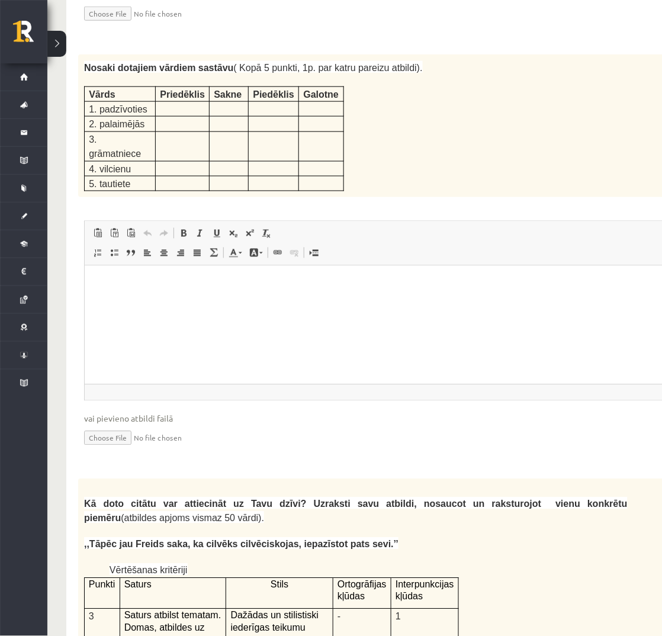
click at [271, 301] on html at bounding box center [385, 283] width 602 height 36
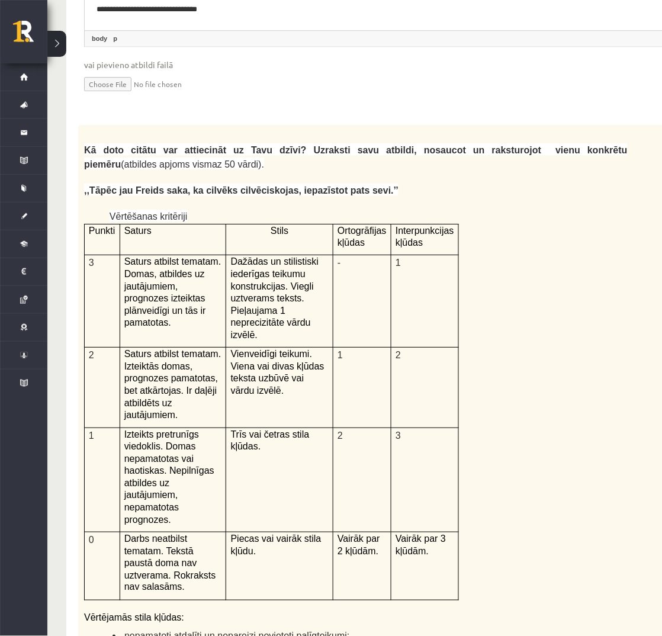
scroll to position [2407, 5]
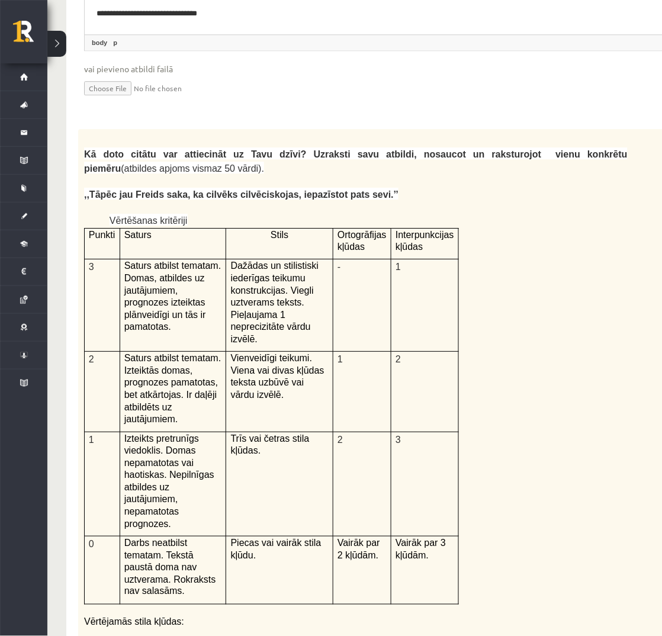
click at [527, 410] on div "Kā doto citātu var attiecināt uz Tavu dzīvi? Uzraksti savu atbildi, nosaucot un…" at bounding box center [385, 437] width 615 height 615
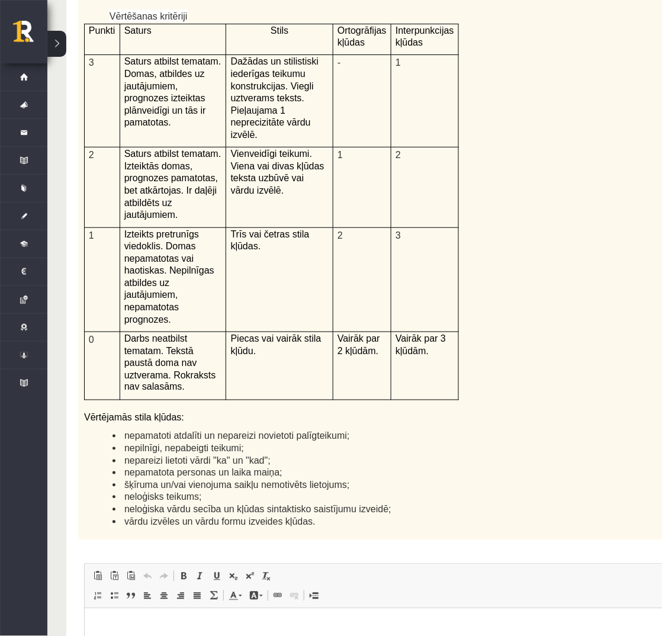
scroll to position [2618, 5]
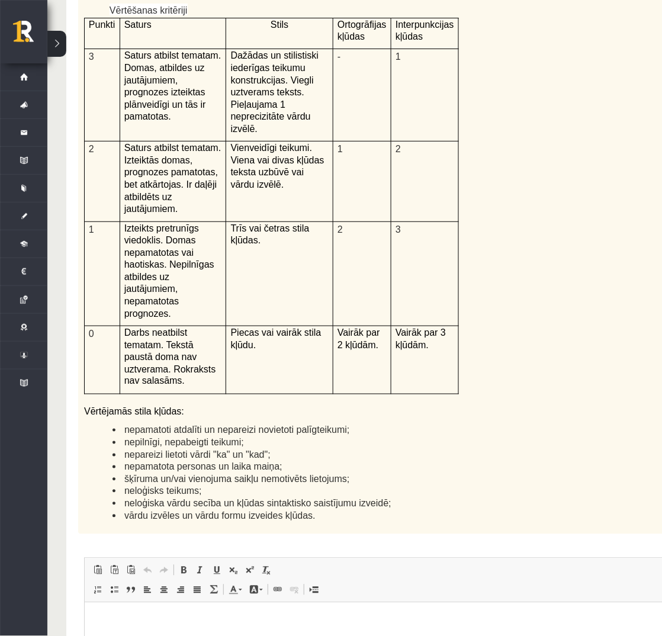
click at [348, 326] on td "Vairāk par 2 kļūdām." at bounding box center [362, 360] width 58 height 68
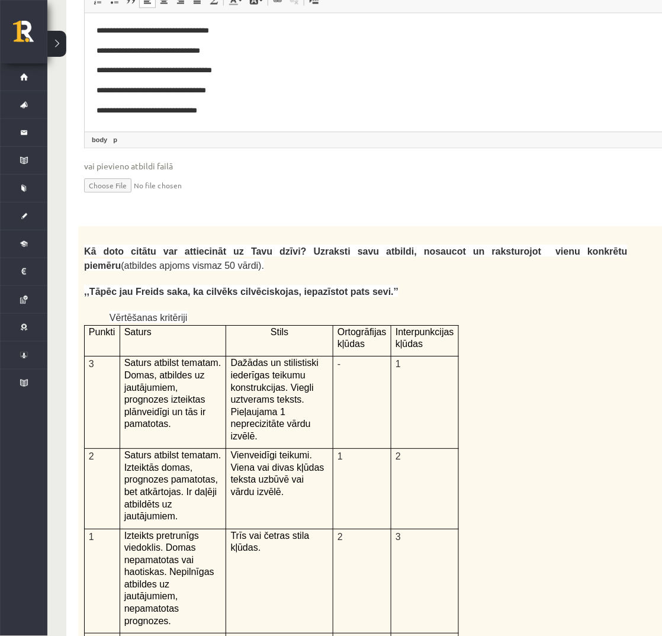
scroll to position [2302, 5]
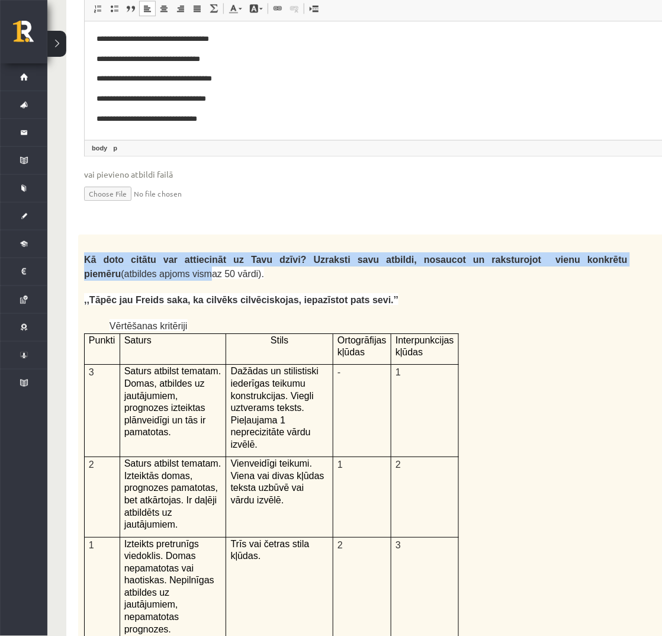
drag, startPoint x: 83, startPoint y: 166, endPoint x: 99, endPoint y: 184, distance: 23.9
click at [99, 255] on span "Kā doto citātu var attiecināt uz Tavu dzīvi? Uzraksti savu atbildi, nosaucot un…" at bounding box center [356, 267] width 544 height 24
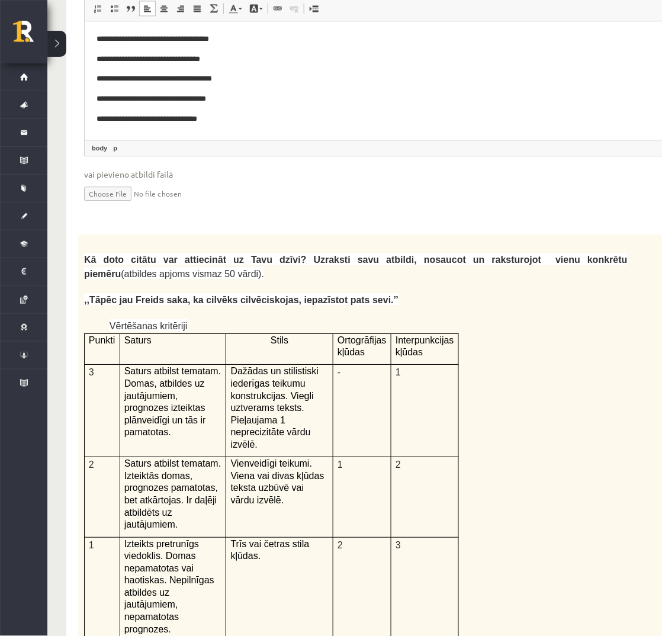
click at [513, 308] on p at bounding box center [356, 314] width 544 height 12
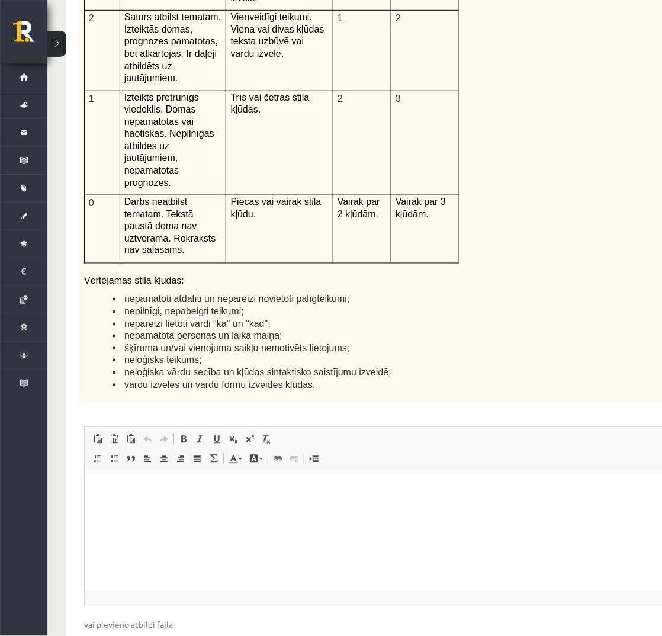
scroll to position [2750, 5]
click at [405, 507] on html at bounding box center [385, 489] width 602 height 36
click at [547, 292] on li "nepamatoti atdalīti un nepareizi novietoti palīgteikumi;" at bounding box center [369, 298] width 515 height 12
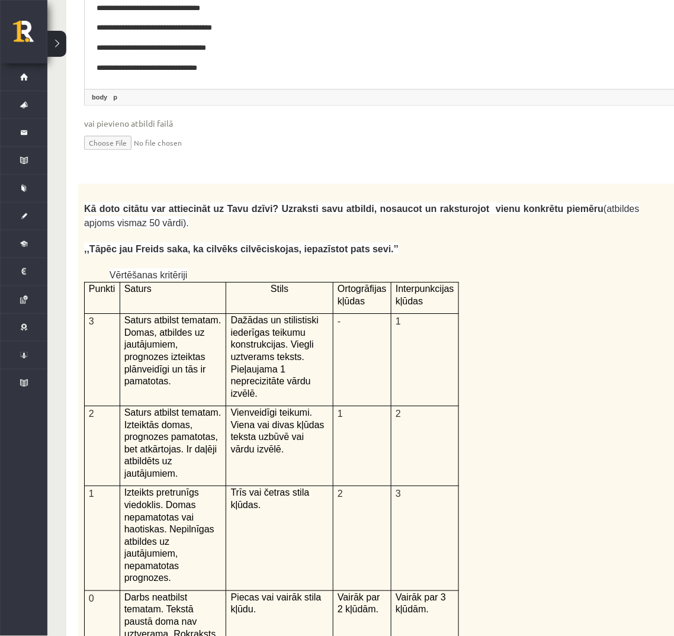
scroll to position [2329, 0]
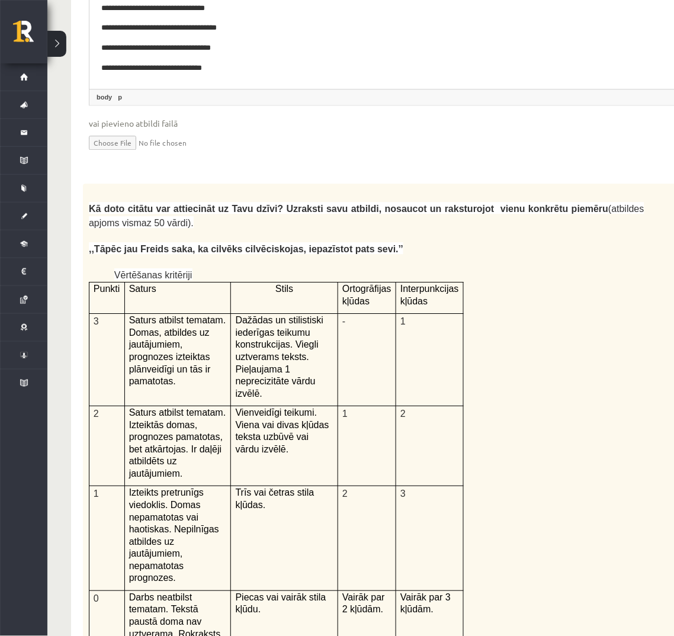
click at [451, 204] on span "Kā doto citātu var attiecināt uz Tavu dzīvi? Uzraksti savu atbildi, nosaucot un…" at bounding box center [349, 209] width 520 height 10
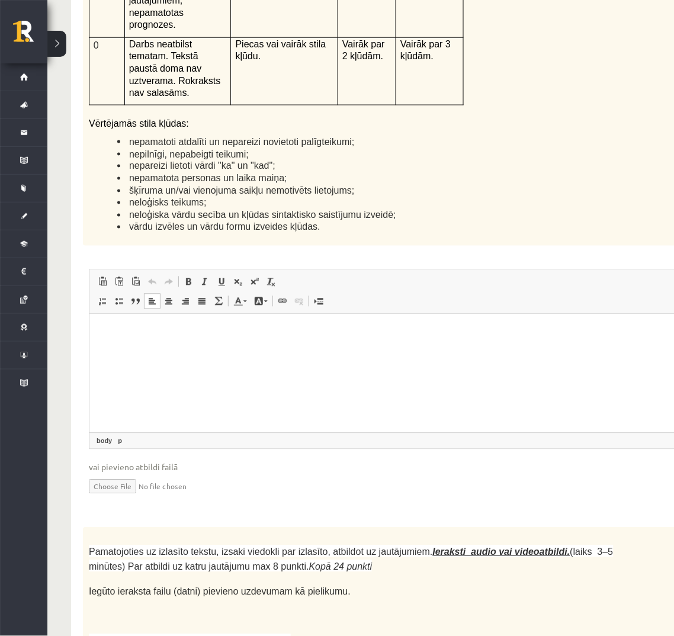
scroll to position [2908, 0]
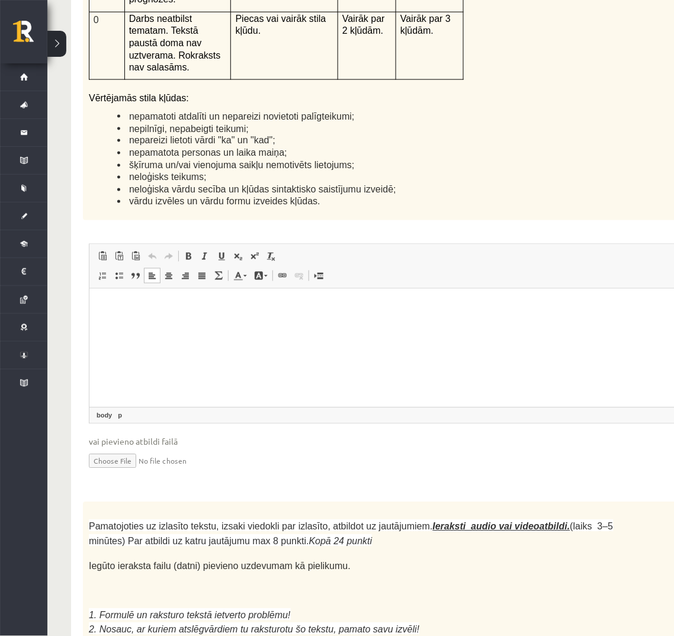
click at [381, 324] on html at bounding box center [395, 306] width 613 height 36
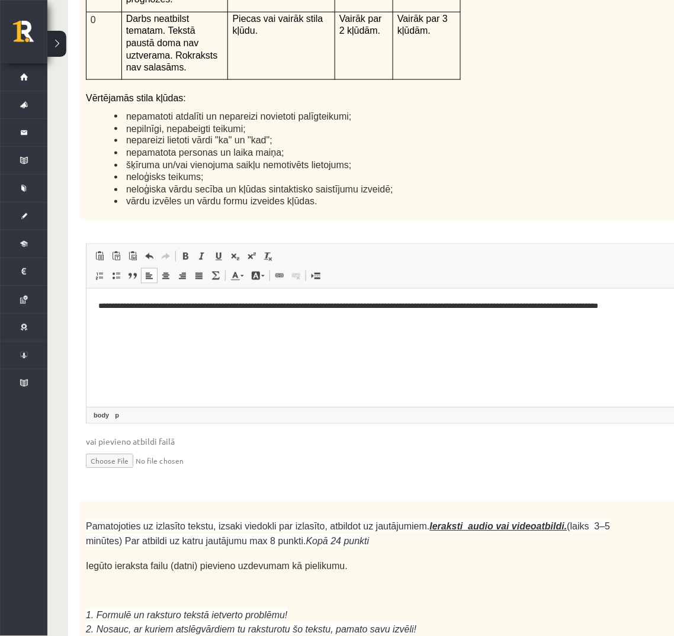
scroll to position [2908, 5]
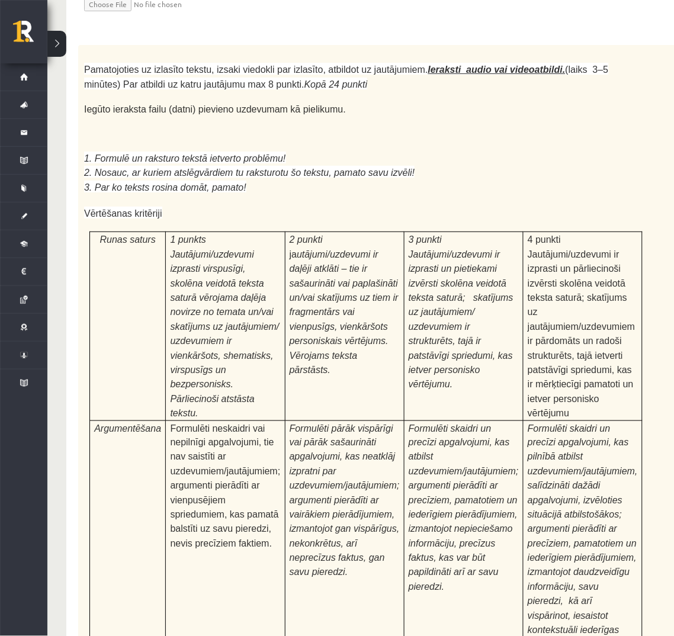
scroll to position [3381, 5]
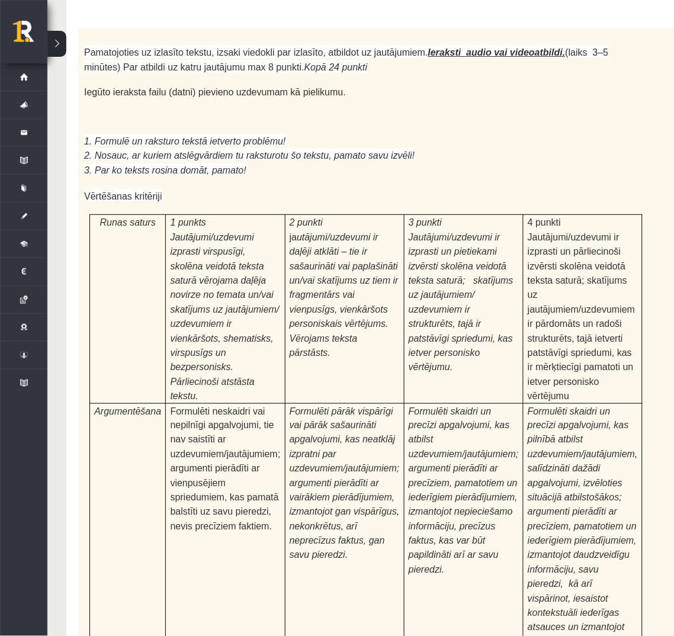
click at [361, 230] on p "ja utājumi/uzdevumi ir daļēji atklāti – tie ir sašaurināti vai paplašināti un/v…" at bounding box center [345, 295] width 110 height 130
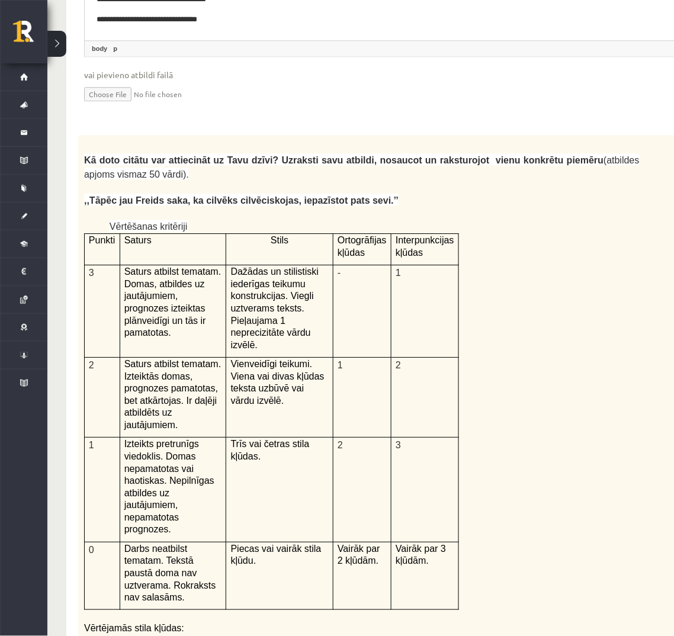
scroll to position [2329, 5]
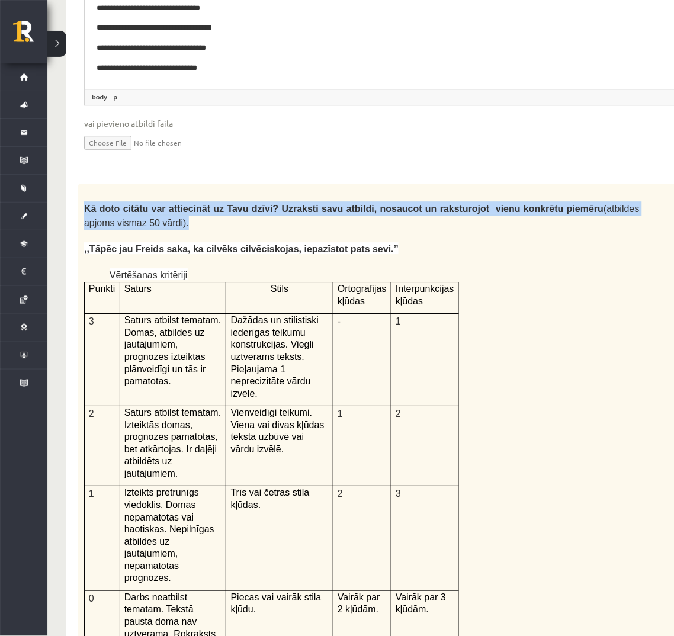
drag, startPoint x: 93, startPoint y: 139, endPoint x: 201, endPoint y: 152, distance: 109.1
click at [201, 184] on div "Kā doto citātu var attiecināt uz Tavu dzīvi? Uzraksti savu atbildi, nosaucot un…" at bounding box center [391, 491] width 626 height 615
click at [201, 202] on p "Kā doto citātu var attiecināt uz Tavu dzīvi? Uzraksti savu atbildi, nosaucot un…" at bounding box center [361, 216] width 555 height 29
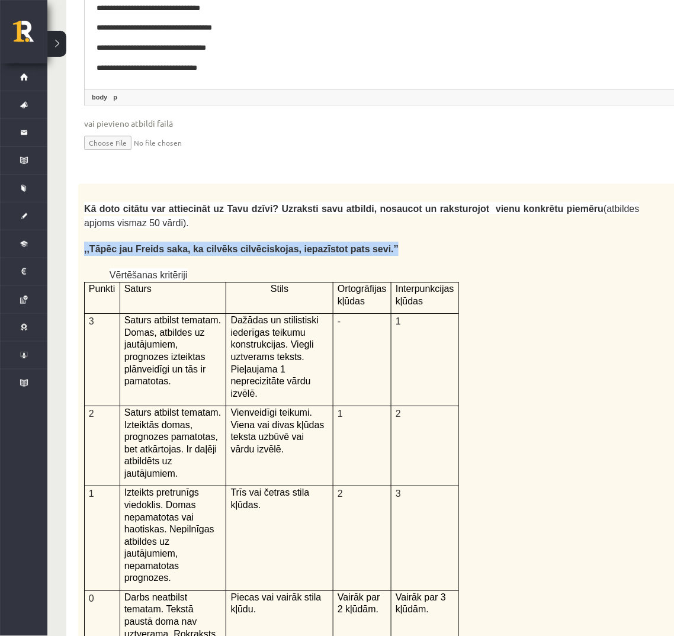
drag, startPoint x: 95, startPoint y: 176, endPoint x: 380, endPoint y: 172, distance: 284.8
click at [380, 242] on p ",,Tāpēc jau Freids saka, ka cilvēks cilvēciskojas, iepazīstot pats sevi.’’" at bounding box center [361, 249] width 555 height 14
copy span ",,Tāpēc jau Freids saka, ka cilvēks cilvēciskojas, iepazīstot pats sevi.’’"
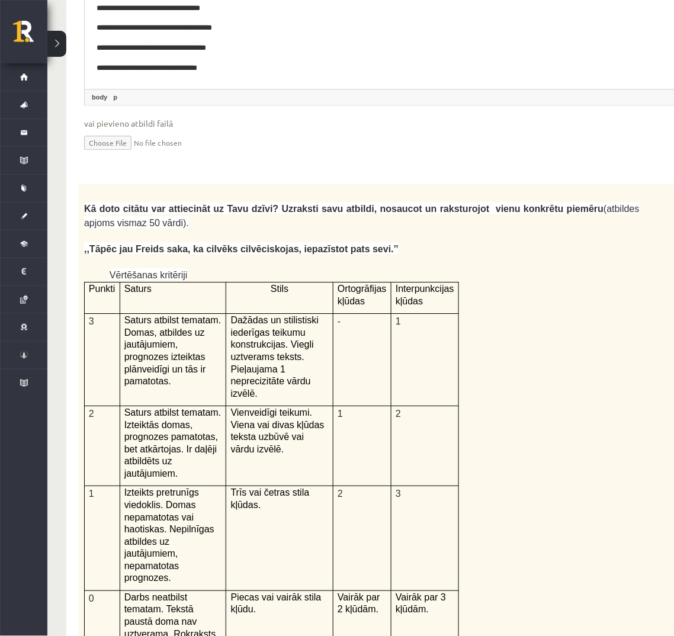
click at [516, 392] on div "Kā doto citātu var attiecināt uz Tavu dzīvi? Uzraksti savu atbildi, nosaucot un…" at bounding box center [391, 491] width 626 height 615
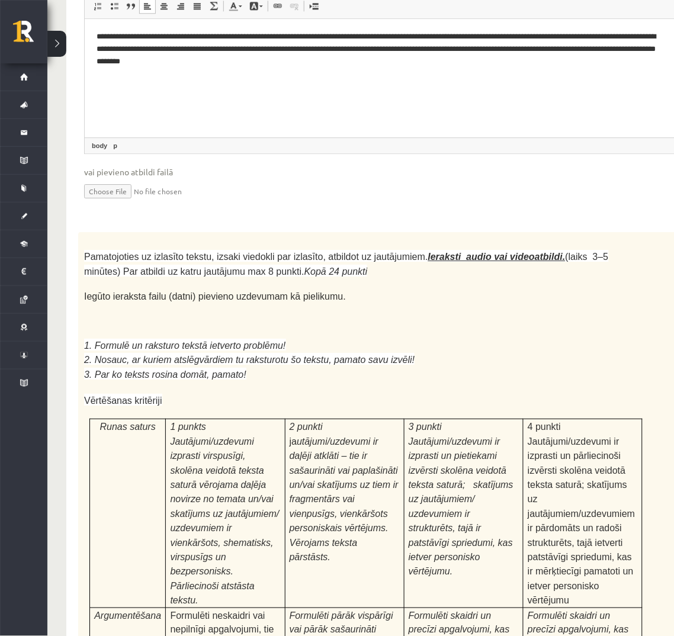
scroll to position [3223, 5]
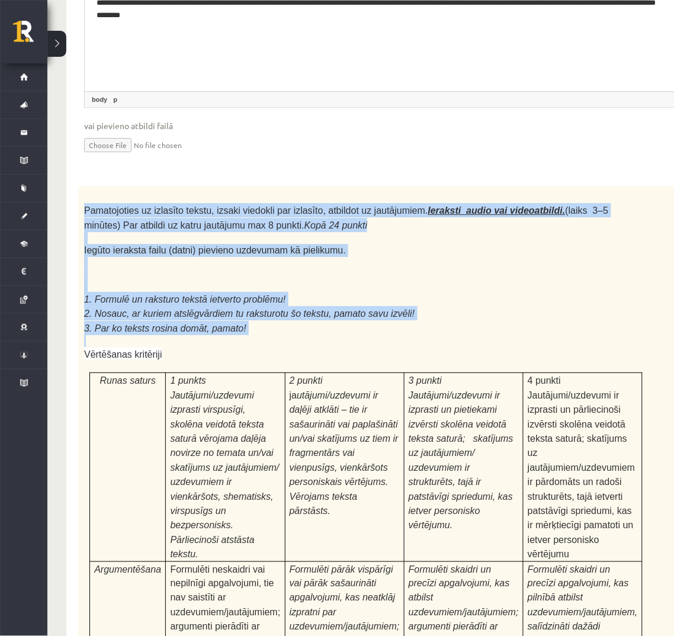
drag, startPoint x: 95, startPoint y: 76, endPoint x: 311, endPoint y: 202, distance: 250.5
click at [311, 202] on div "Pamatojoties uz izlasīto tekstu, izsaki viedokli par izlasīto, atbildot uz jaut…" at bounding box center [391, 508] width 626 height 642
click at [311, 336] on p at bounding box center [361, 342] width 555 height 12
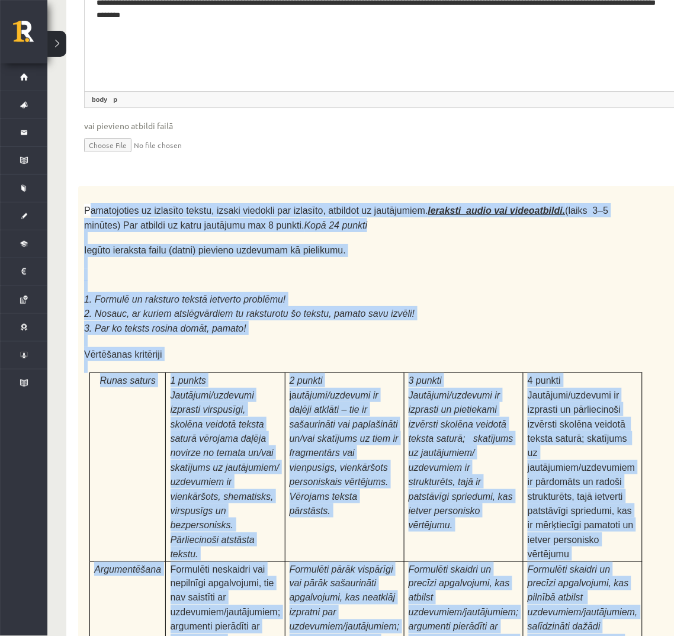
drag, startPoint x: 97, startPoint y: 74, endPoint x: 602, endPoint y: 608, distance: 734.7
click at [602, 608] on div "Pamatojoties uz izlasīto tekstu, izsaki viedokli par izlasīto, atbildot uz jaut…" at bounding box center [391, 508] width 626 height 642
copy div "amatojoties uz izlasīto tekstu, izsaki viedokli par izlasīto, atbildot uz jautā…"
click at [262, 281] on p at bounding box center [361, 287] width 555 height 12
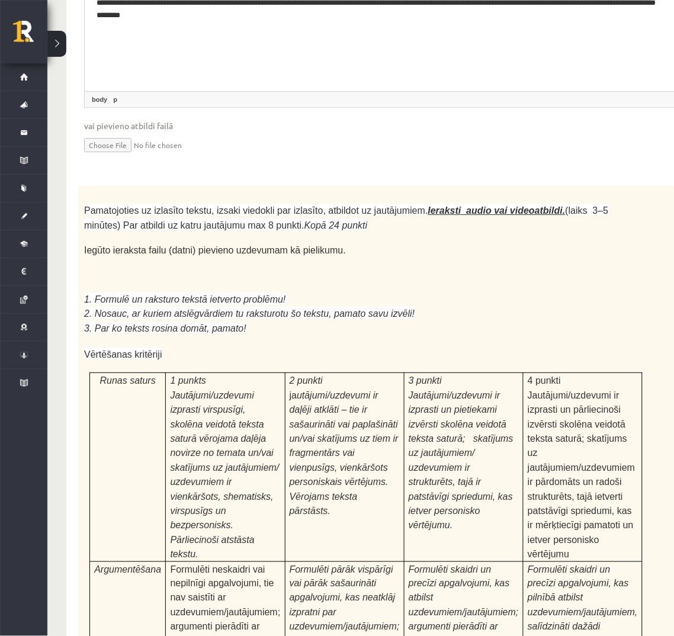
click at [262, 281] on p at bounding box center [361, 287] width 555 height 12
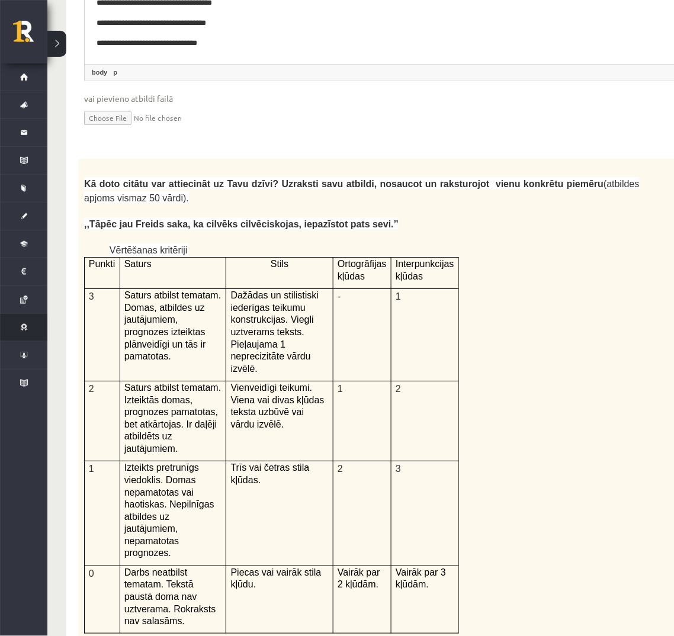
scroll to position [2355, 5]
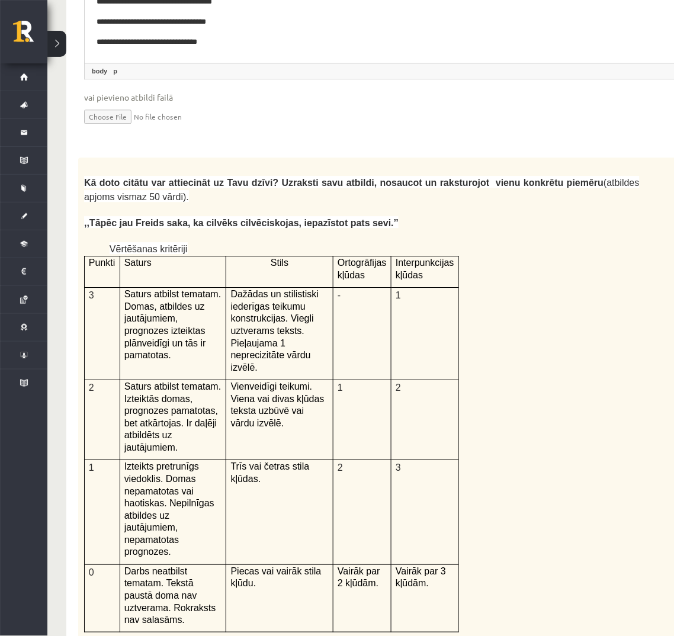
click at [271, 290] on span "Dažādas un stilistiski iederīgas teikumu konstrukcijas. Viegli uztverams teksts…" at bounding box center [275, 331] width 88 height 83
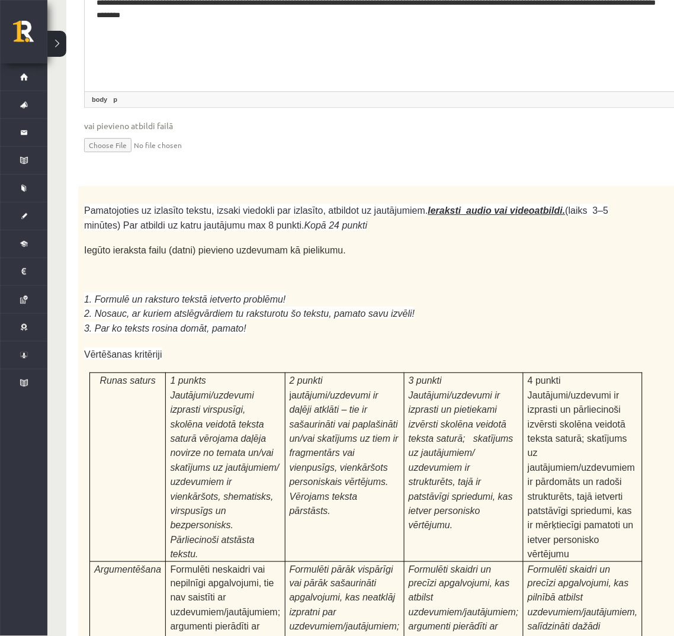
scroll to position [3249, 5]
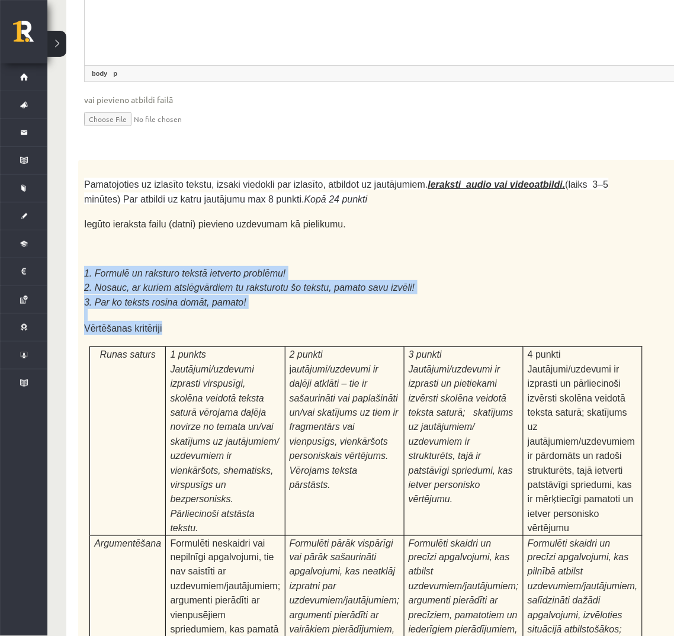
drag, startPoint x: 95, startPoint y: 129, endPoint x: 292, endPoint y: 182, distance: 204.2
click at [292, 182] on div "Pamatojoties uz izlasīto tekstu, izsaki viedokli par izlasīto, atbildot uz jaut…" at bounding box center [391, 481] width 626 height 642
copy div "1. Formulē un raksturo tekstā ietverto problēmu! 2. Nosauc, ar kuriem atslēgvār…"
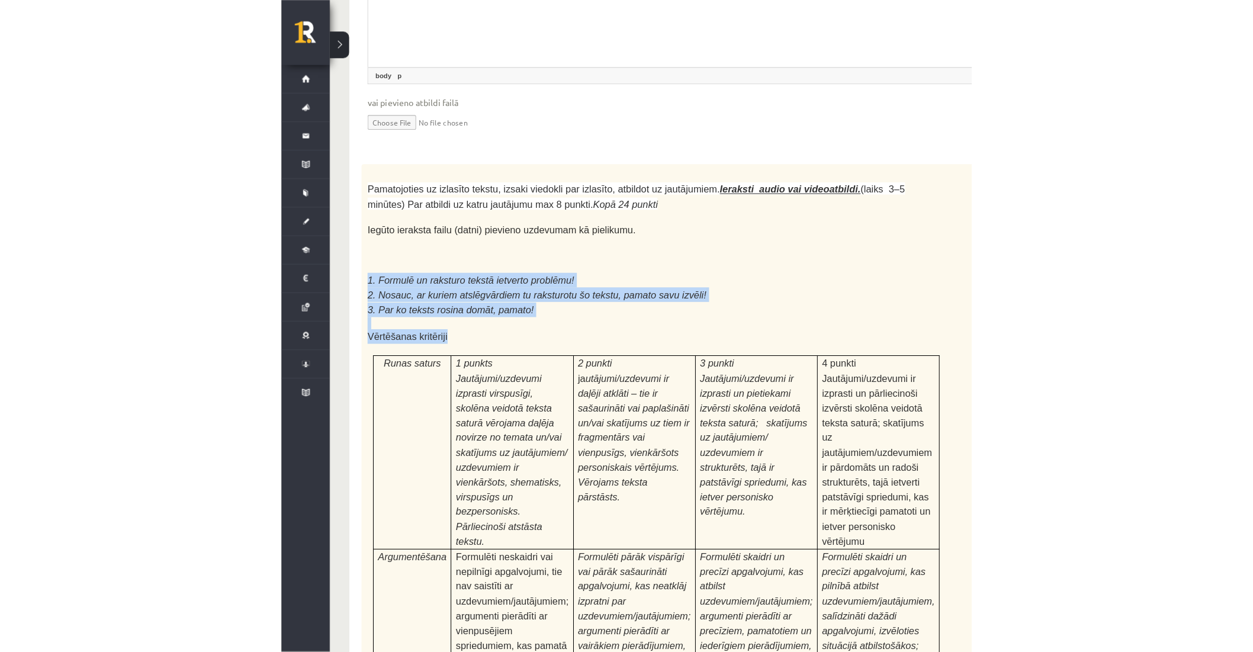
scroll to position [3249, 0]
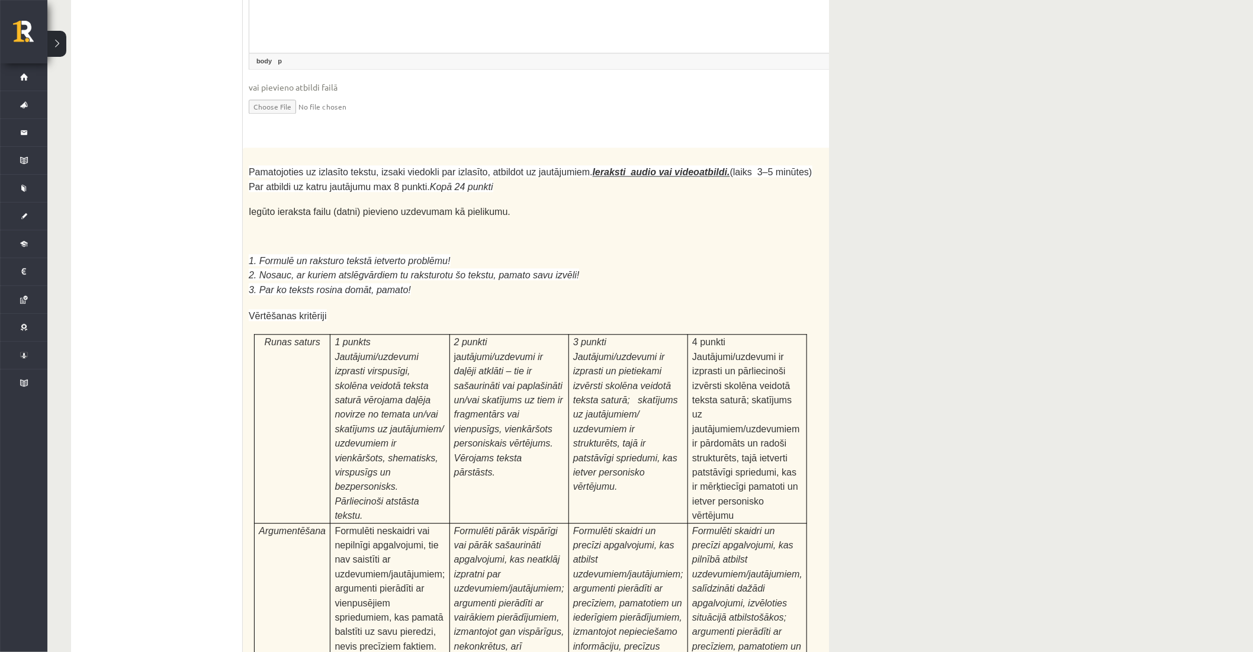
click at [661, 337] on span "4 punkti Jautājumi/uzdevumi ir izprasti un pārliecinoši izvērsti skolēna veidot…" at bounding box center [745, 429] width 107 height 184
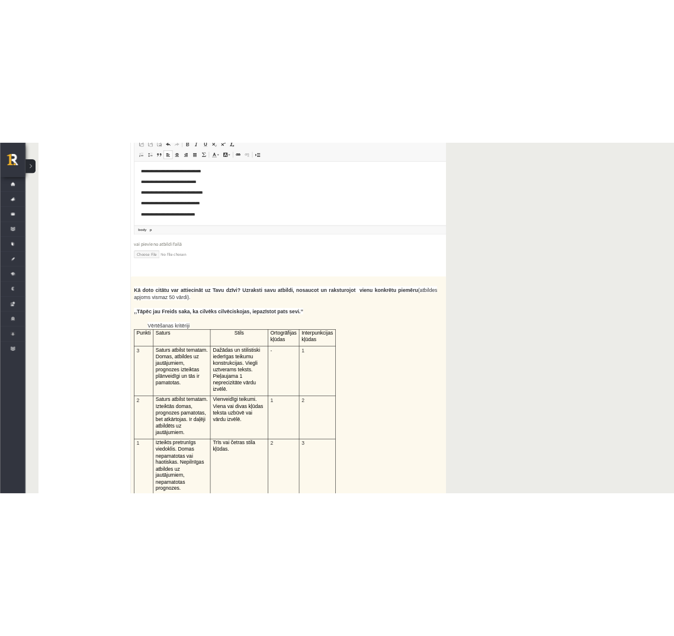
scroll to position [2250, 0]
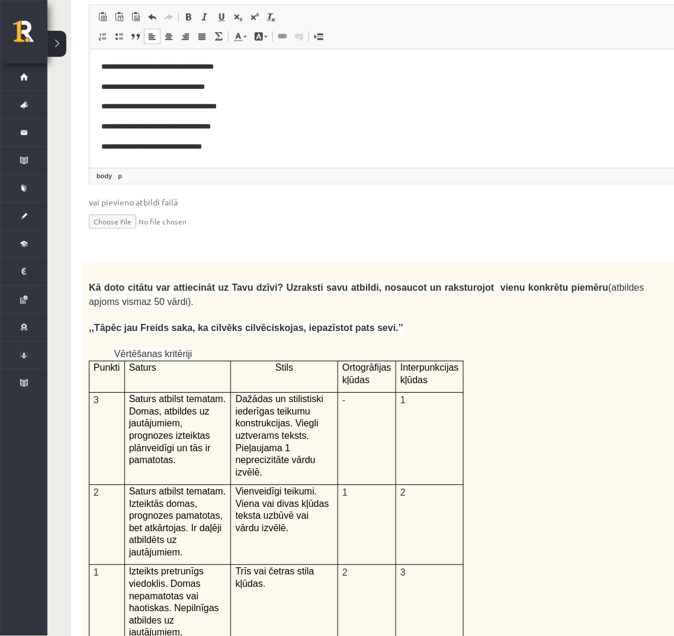
click at [316, 283] on span "Kā doto citātu var attiecināt uz Tavu dzīvi? Uzraksti savu atbildi, nosaucot un…" at bounding box center [349, 288] width 520 height 10
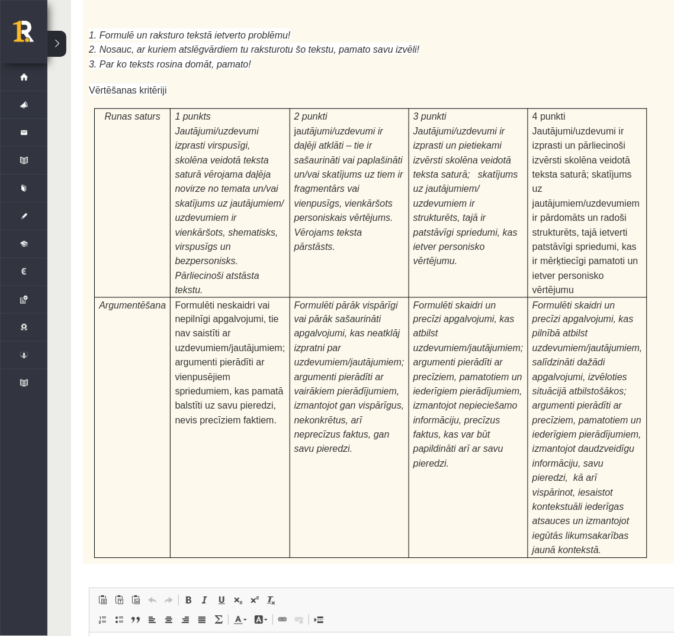
scroll to position [3518, 0]
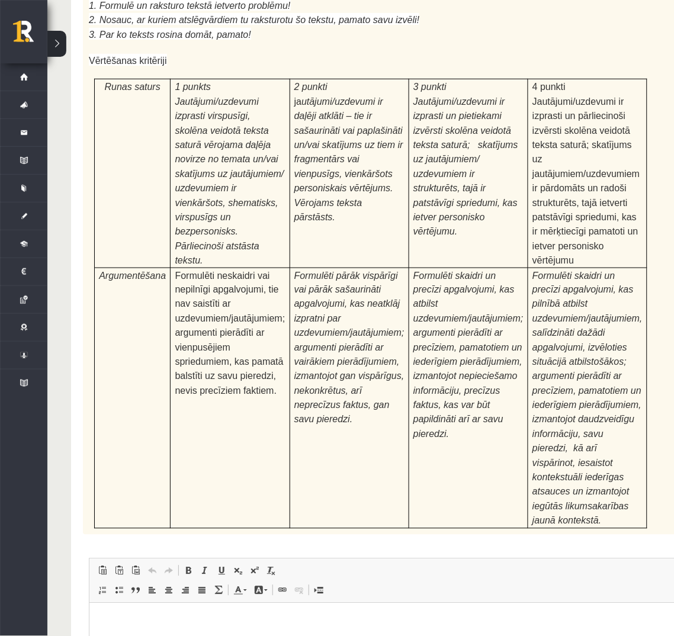
type input "**********"
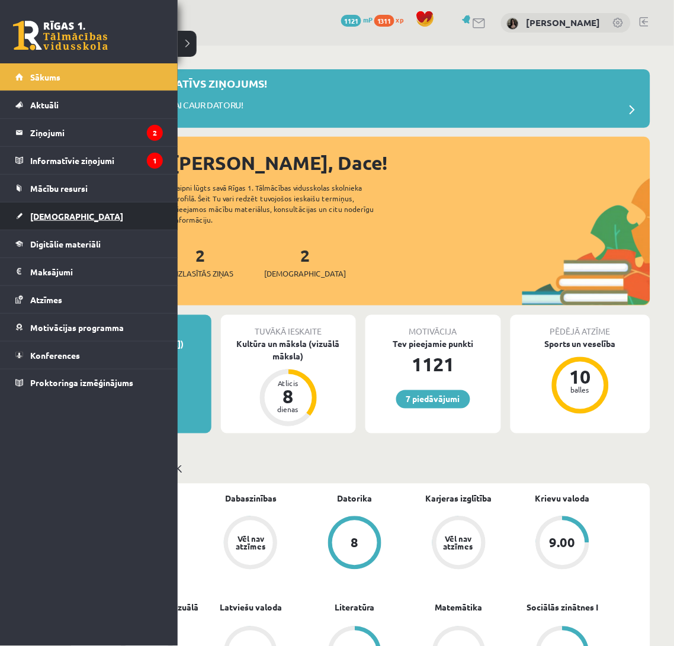
click at [34, 211] on span "[DEMOGRAPHIC_DATA]" at bounding box center [76, 216] width 93 height 11
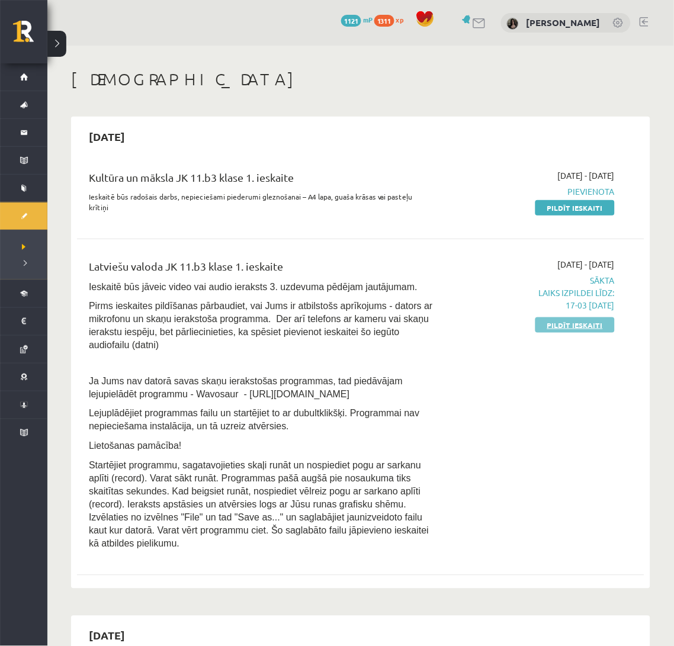
click at [544, 317] on link "Pildīt ieskaiti" at bounding box center [574, 324] width 79 height 15
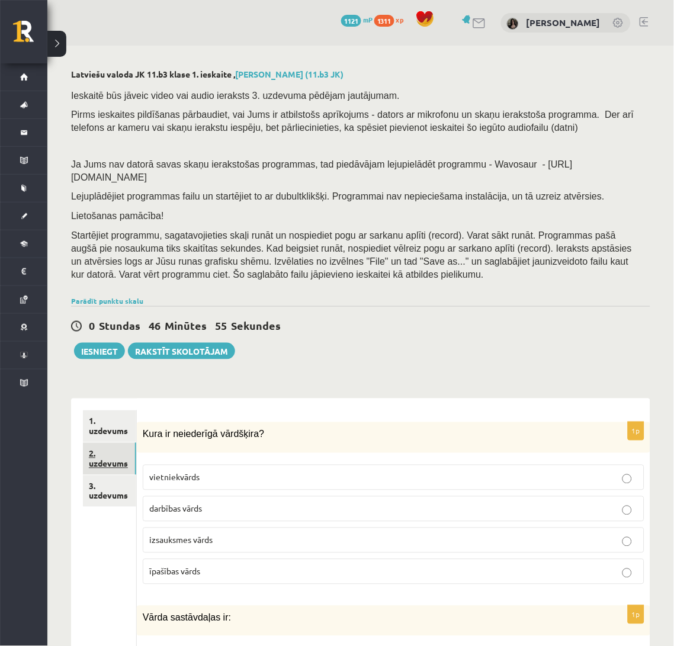
click at [110, 448] on link "2. uzdevums" at bounding box center [109, 459] width 53 height 32
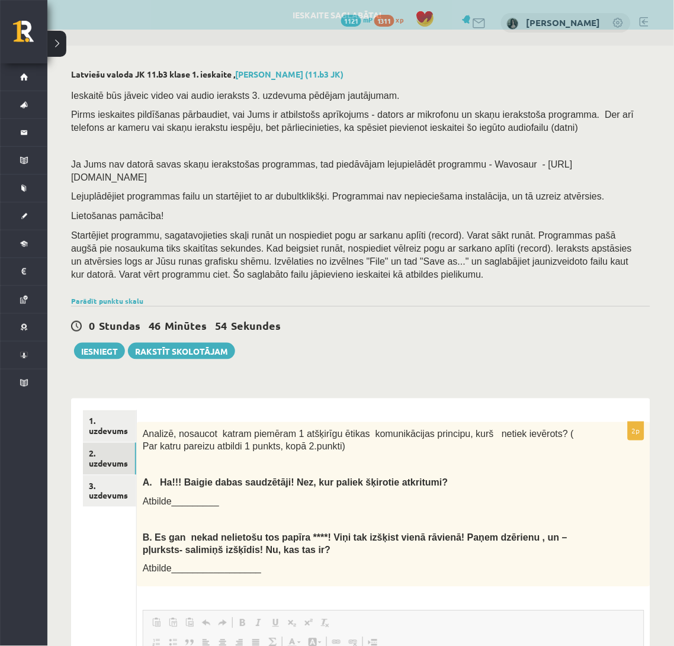
click at [208, 477] on div "Analizē, nosaucot katram piemēram 1 atšķirīgu ētikas komunikācijas principu, ku…" at bounding box center [393, 504] width 513 height 165
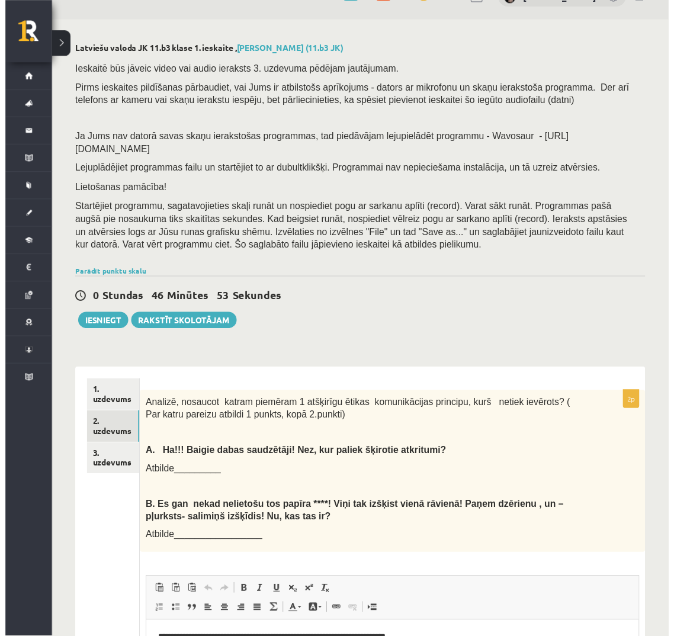
scroll to position [131, 0]
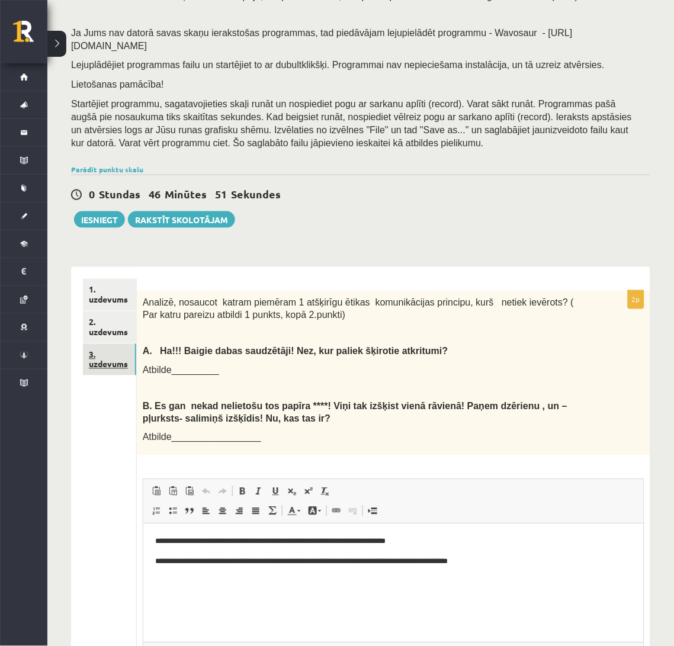
click at [104, 344] on link "3. uzdevums" at bounding box center [109, 360] width 53 height 32
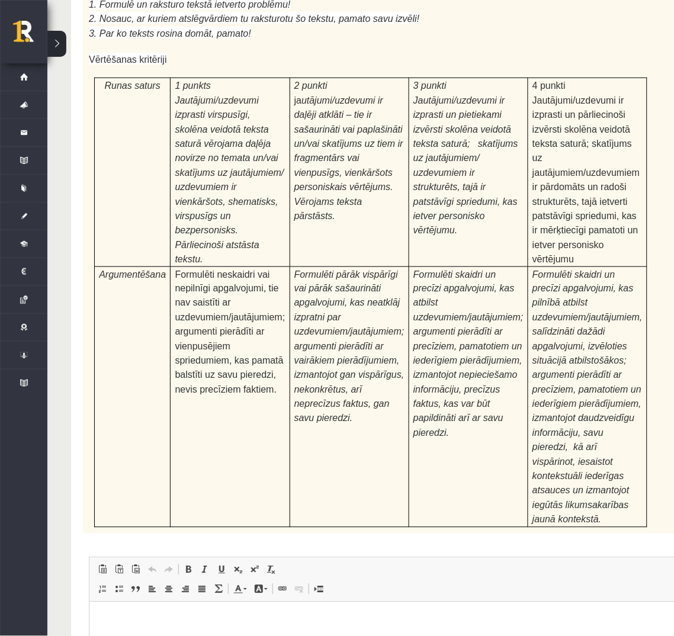
scroll to position [3530, 0]
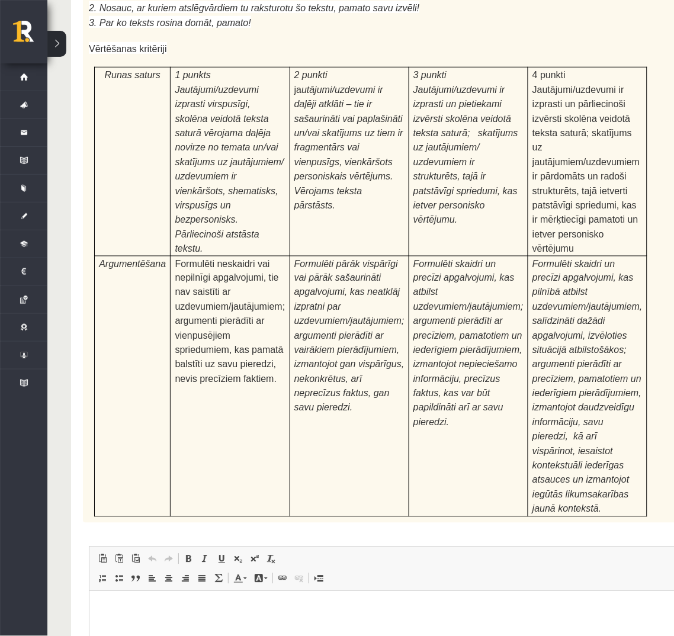
click at [343, 259] on span "Formulēti pārāk vispārīgi vai pārāk sašaurināti apgalvojumi, kas neatklāj izpra…" at bounding box center [349, 336] width 110 height 155
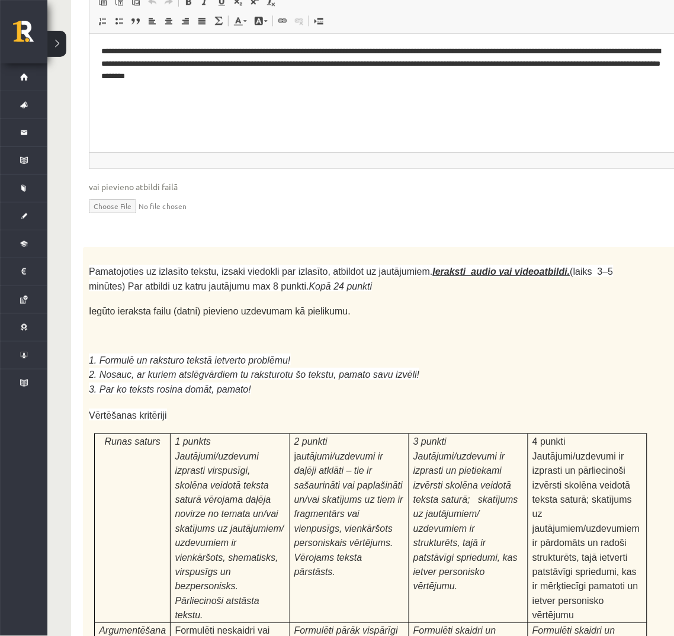
scroll to position [3161, 0]
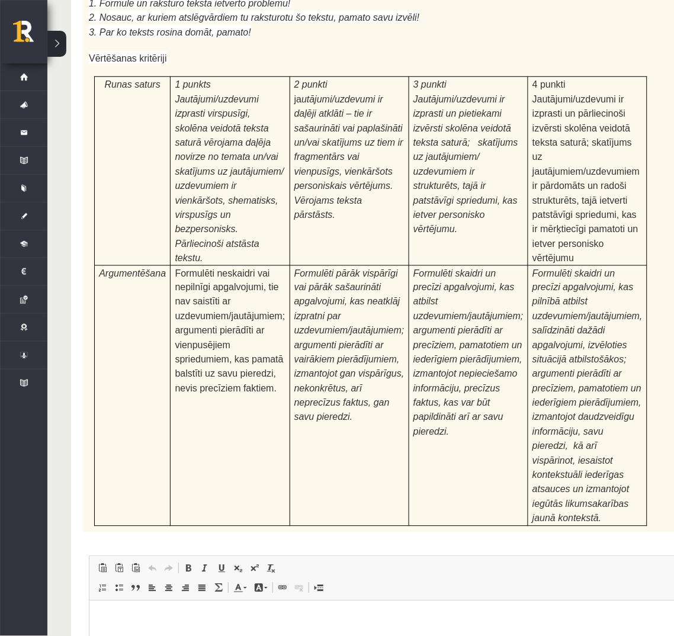
scroll to position [3530, 0]
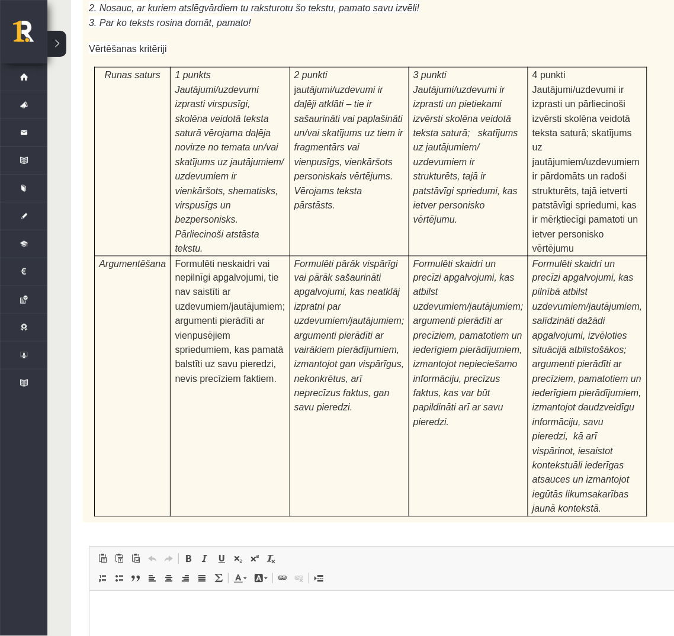
drag, startPoint x: 128, startPoint y: 578, endPoint x: 179, endPoint y: 594, distance: 53.4
click at [179, 594] on div "24p Pamatojoties uz izlasīto tekstu, izsaki viedokli par izlasīto, atbildot uz …" at bounding box center [396, 342] width 626 height 925
drag, startPoint x: 176, startPoint y: 590, endPoint x: 201, endPoint y: 596, distance: 26.0
click at [201, 596] on div "24p Pamatojoties uz izlasīto tekstu, izsaki viedokli par izlasīto, atbildot uz …" at bounding box center [396, 342] width 626 height 925
click at [197, 323] on div "24p Pamatojoties uz izlasīto tekstu, izsaki viedokli par izlasīto, atbildot uz …" at bounding box center [396, 342] width 626 height 925
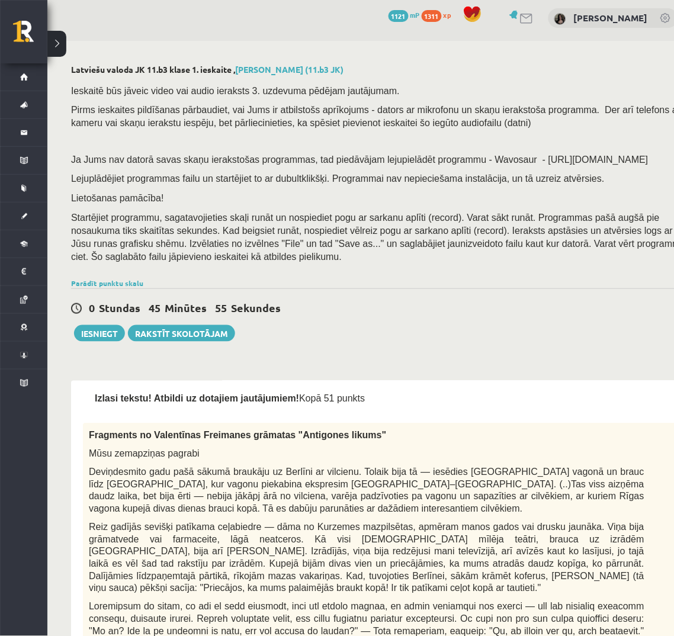
scroll to position [0, 0]
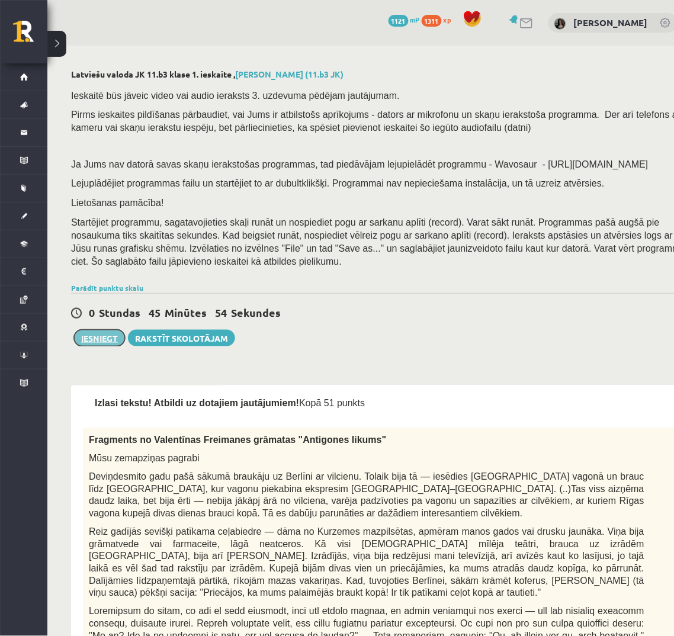
click at [105, 336] on button "Iesniegt" at bounding box center [99, 338] width 51 height 17
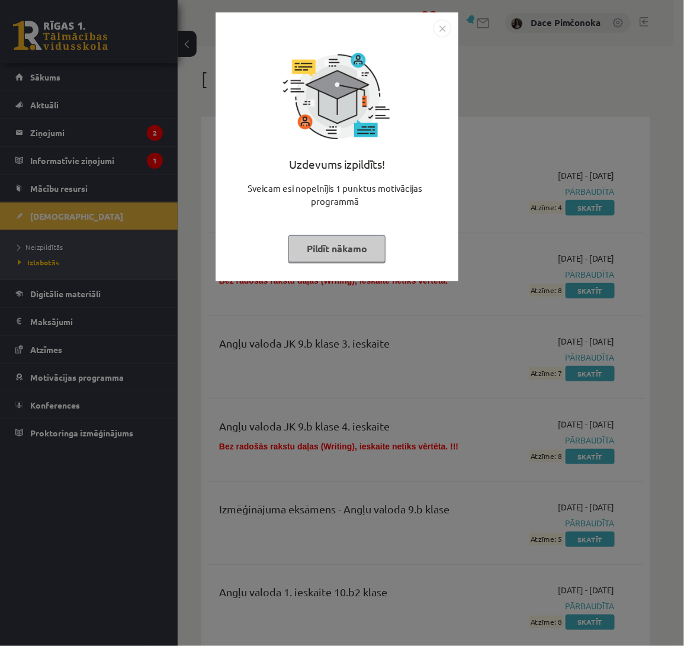
click at [339, 250] on button "Pildīt nākamo" at bounding box center [336, 248] width 97 height 27
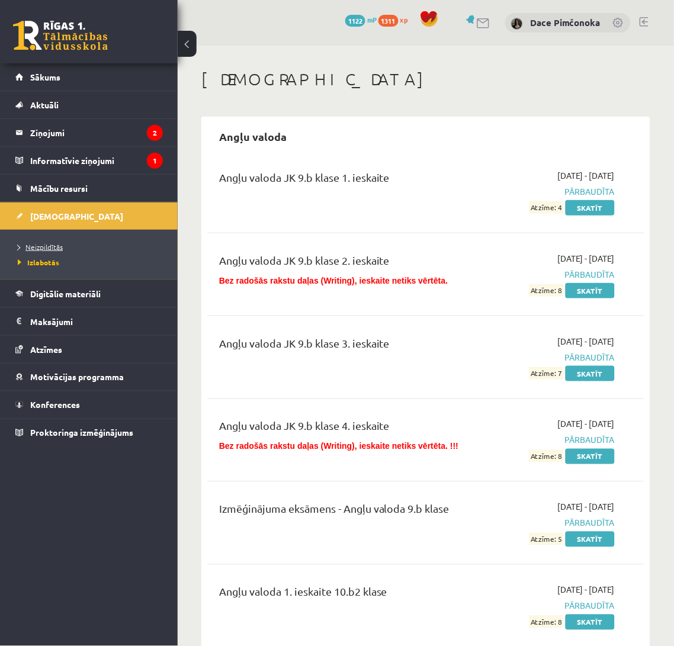
click at [47, 250] on span "Neizpildītās" at bounding box center [40, 246] width 45 height 9
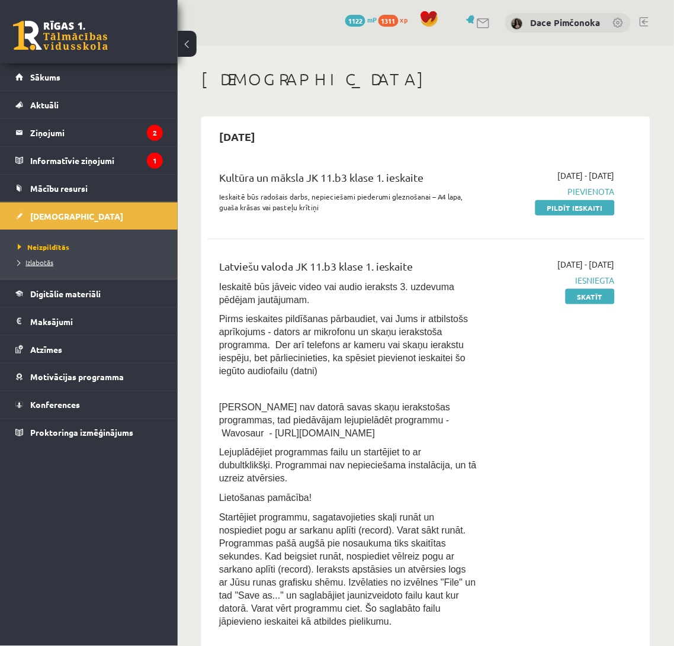
click at [50, 263] on span "Izlabotās" at bounding box center [36, 262] width 36 height 9
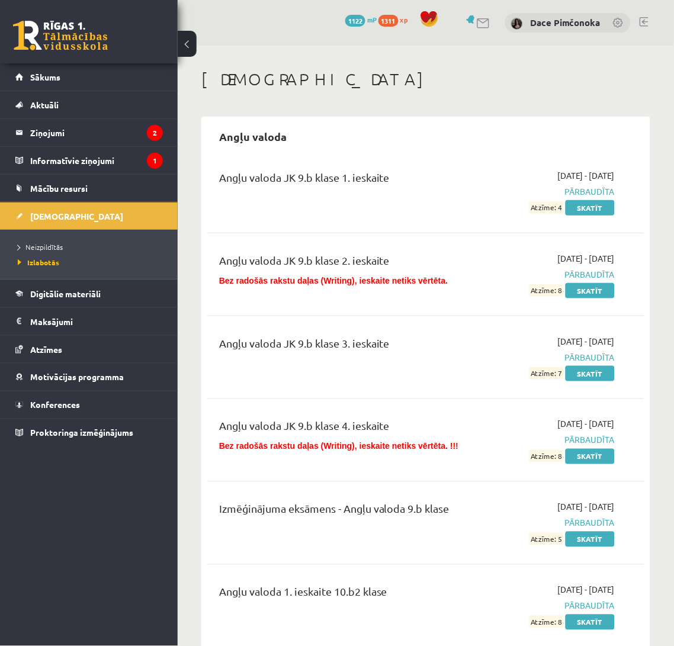
click at [360, 201] on div "Angļu valoda JK 9.b klase 1. ieskaite" at bounding box center [347, 191] width 275 height 44
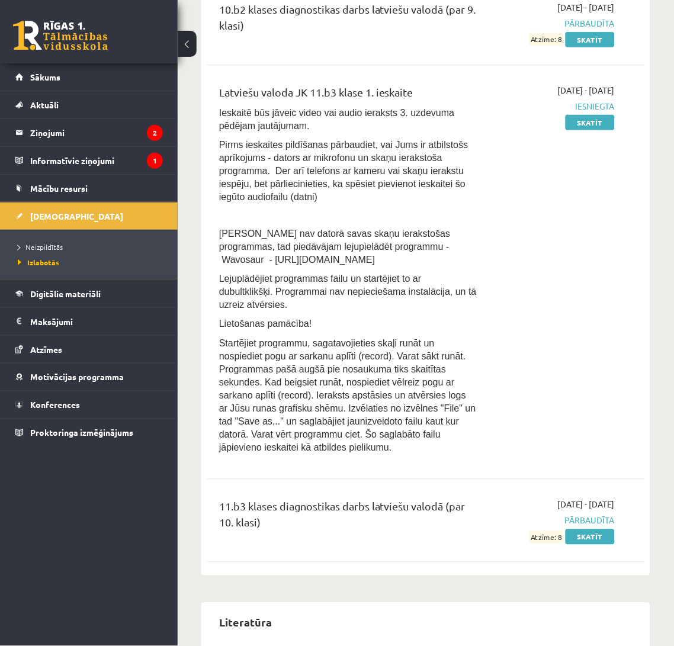
scroll to position [6131, 0]
click at [573, 114] on link "Skatīt" at bounding box center [589, 121] width 49 height 15
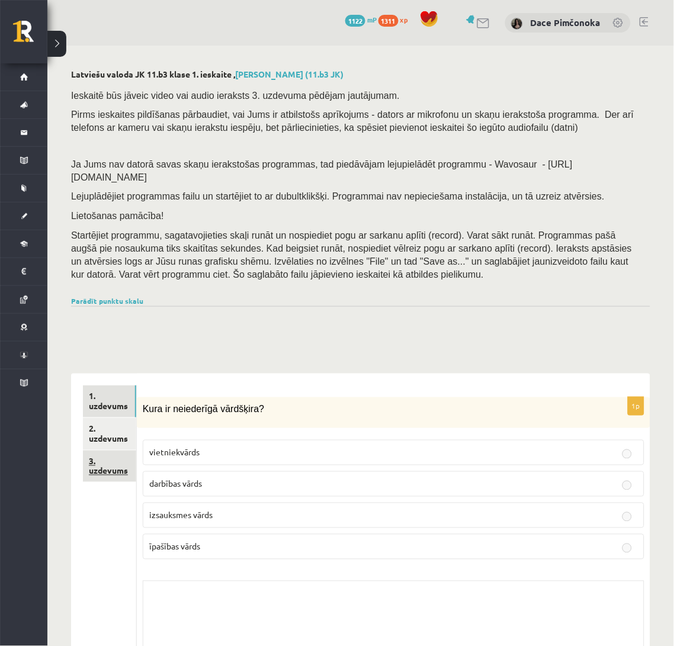
click at [97, 457] on link "3. uzdevums" at bounding box center [109, 467] width 53 height 32
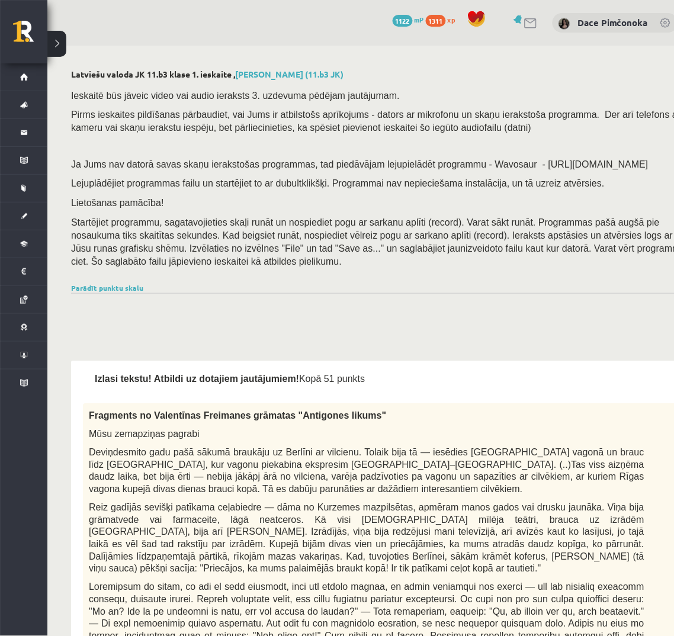
click at [452, 308] on div at bounding box center [384, 307] width 626 height 28
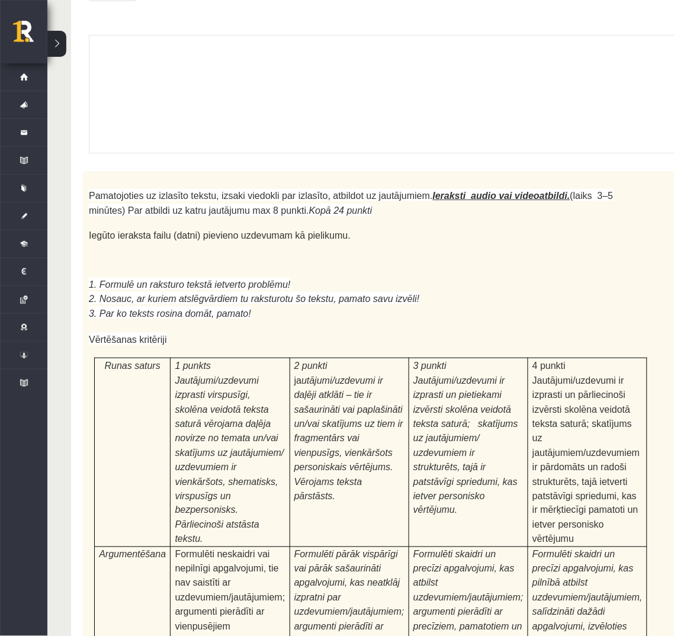
scroll to position [4457, 0]
